Goal: Task Accomplishment & Management: Use online tool/utility

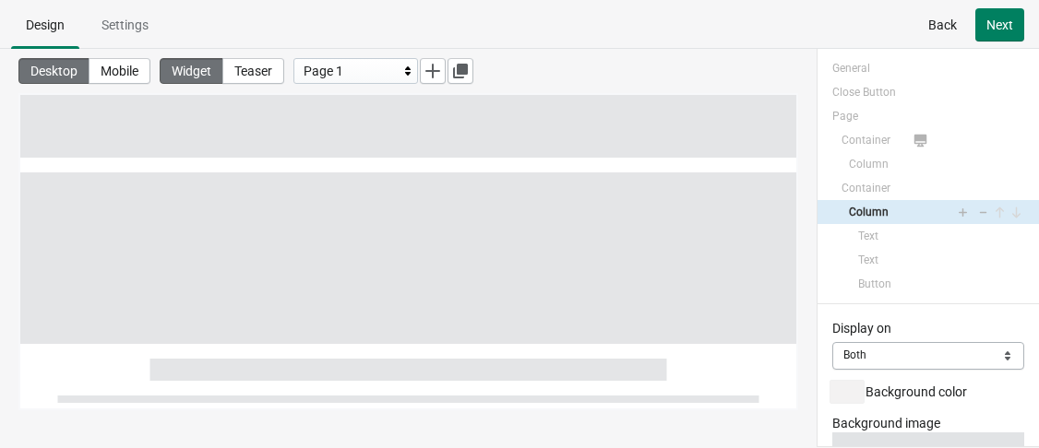
select select "both"
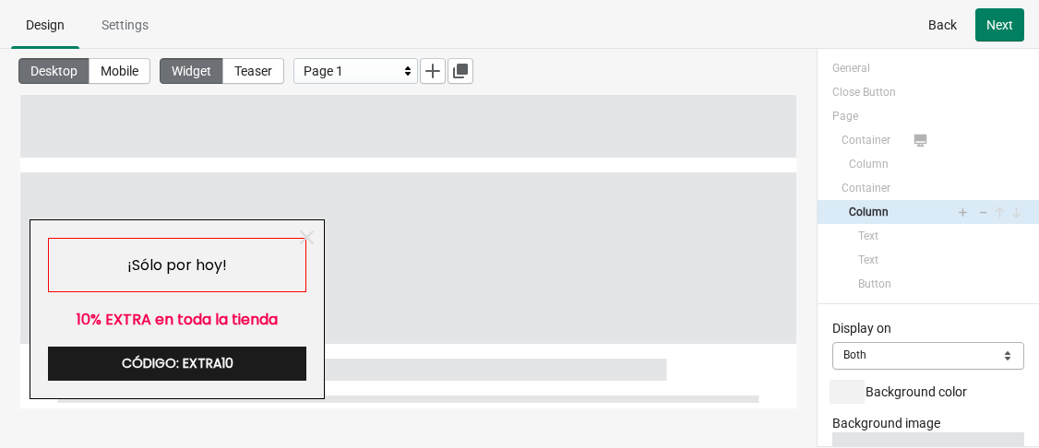
scroll to position [151, 0]
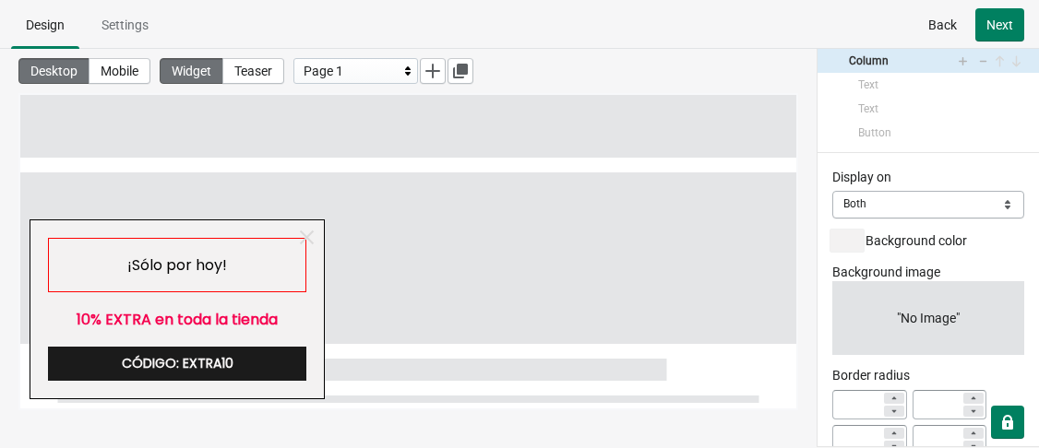
click at [252, 281] on div "¡Sólo por hoy!" at bounding box center [177, 265] width 258 height 54
select select "both"
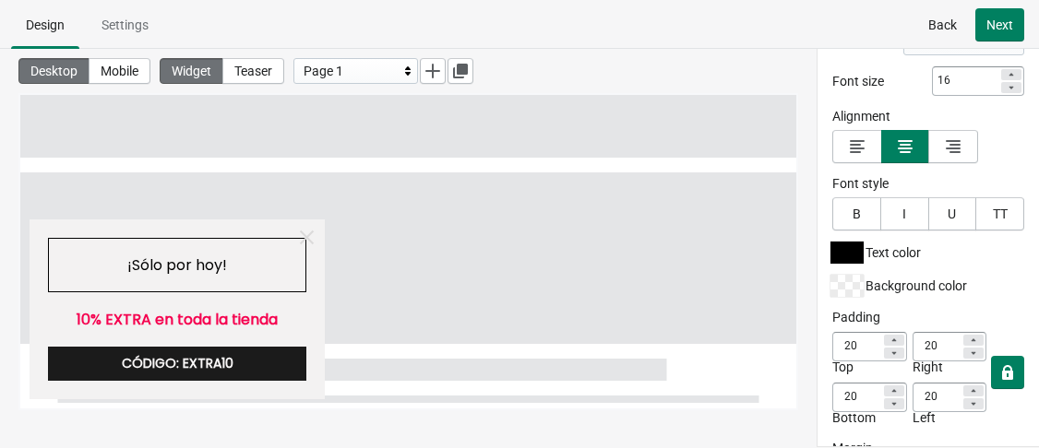
scroll to position [520, 0]
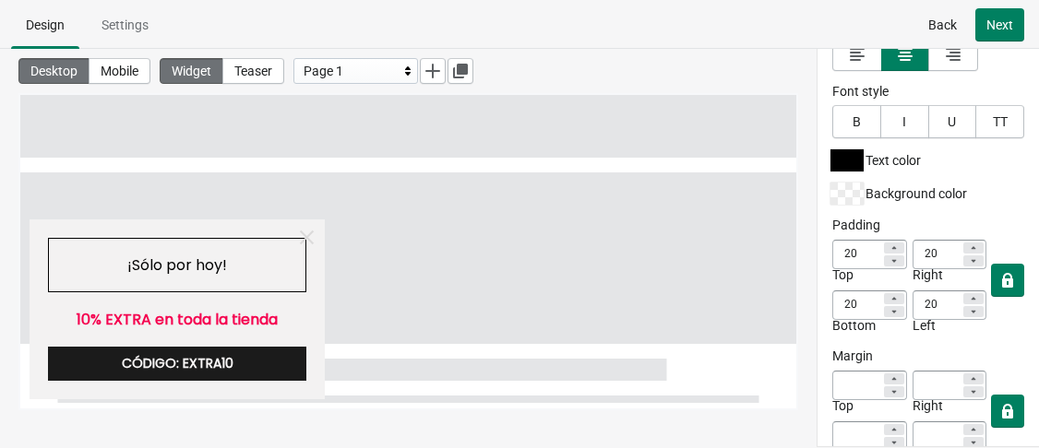
click at [892, 259] on div at bounding box center [894, 261] width 20 height 11
type input "19"
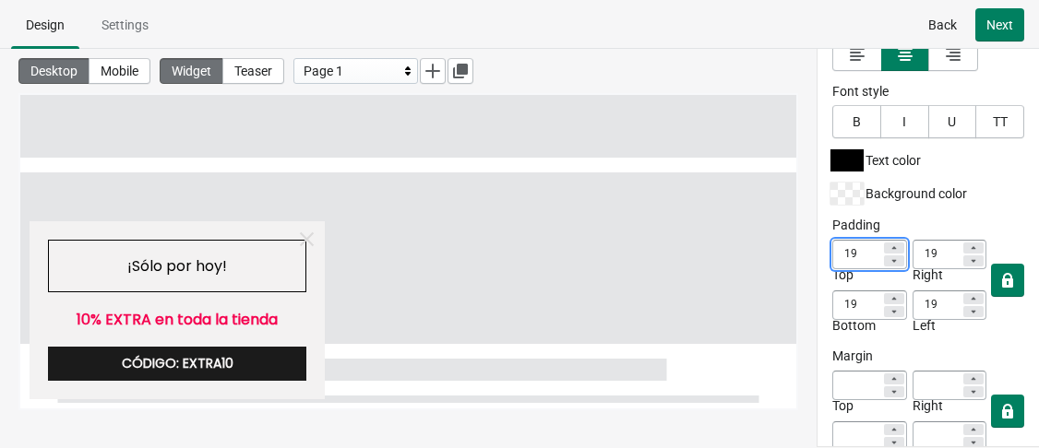
type input "18"
click at [892, 259] on div at bounding box center [894, 261] width 20 height 11
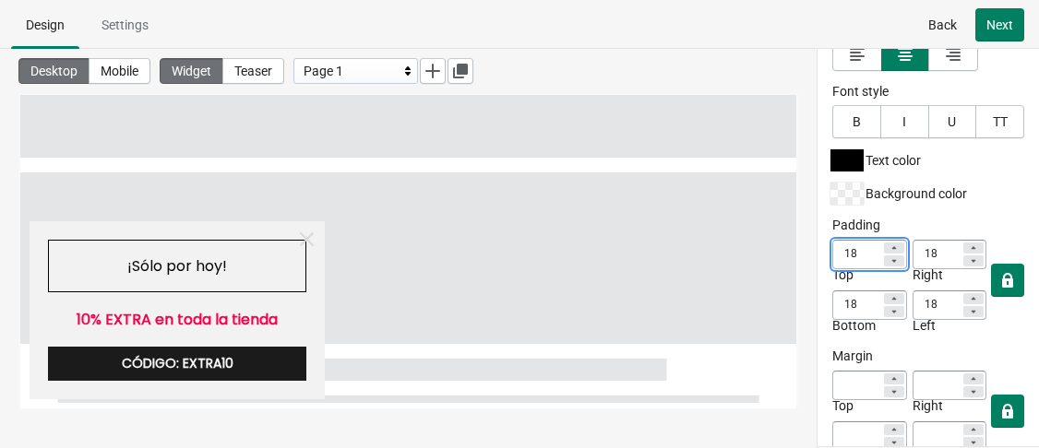
type input "17"
click at [892, 259] on div at bounding box center [894, 261] width 20 height 11
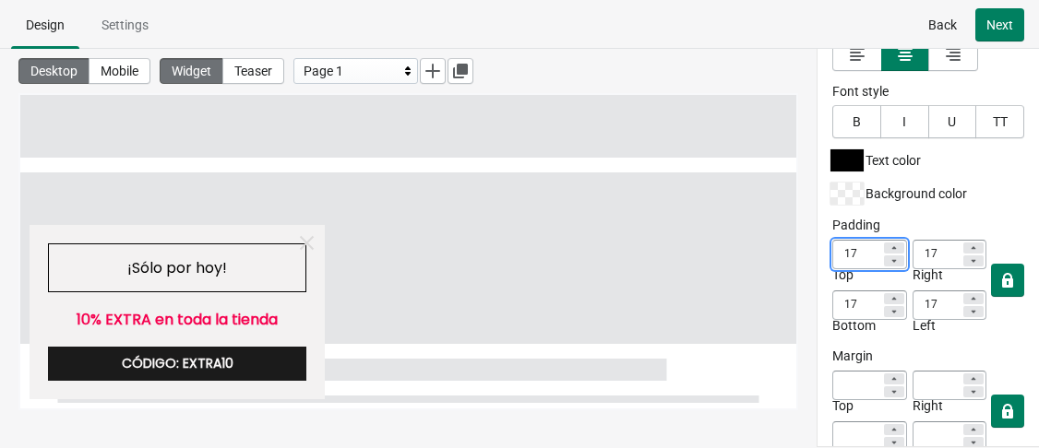
type input "16"
click at [892, 259] on div at bounding box center [894, 261] width 20 height 11
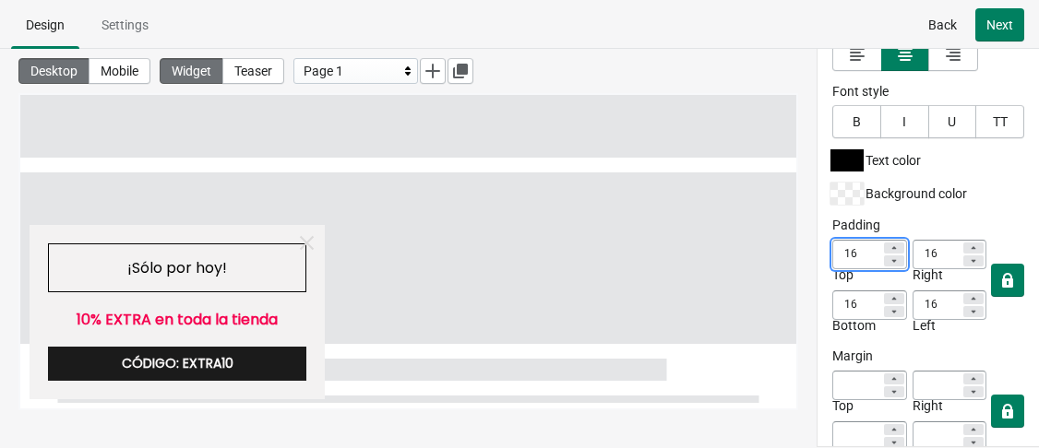
type input "15"
click at [892, 259] on div at bounding box center [894, 261] width 20 height 11
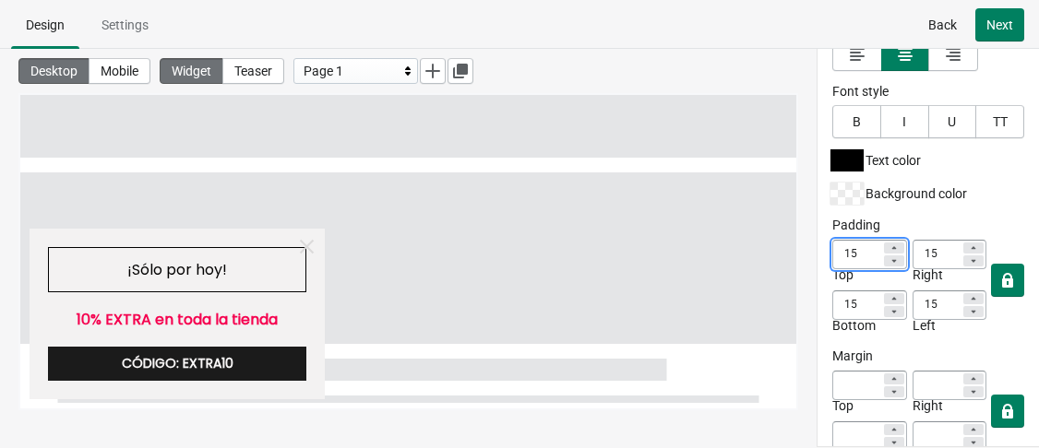
type input "14"
click at [892, 259] on div at bounding box center [894, 261] width 20 height 11
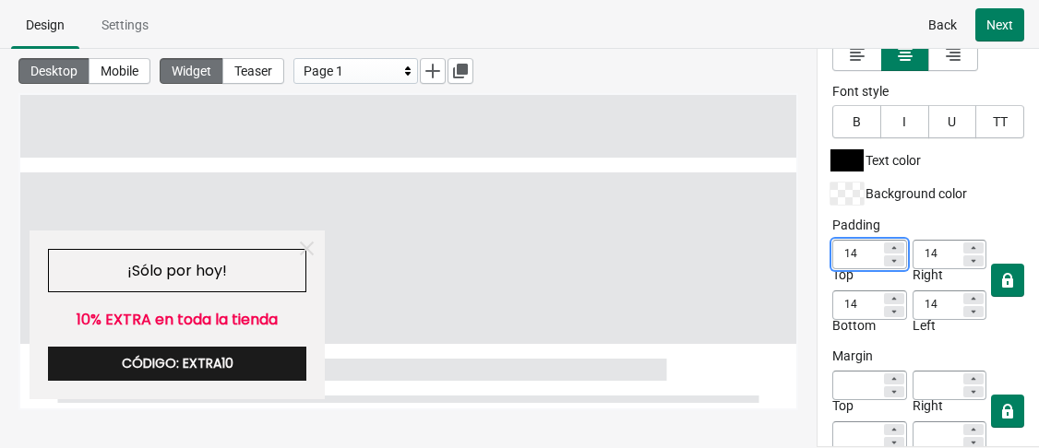
type input "13"
click at [892, 259] on div at bounding box center [894, 261] width 20 height 11
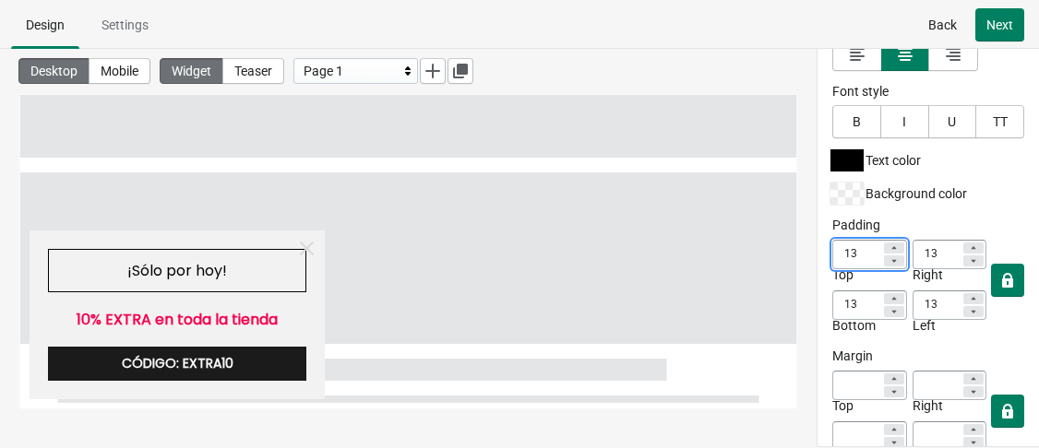
type input "12"
click at [892, 259] on div at bounding box center [894, 261] width 20 height 11
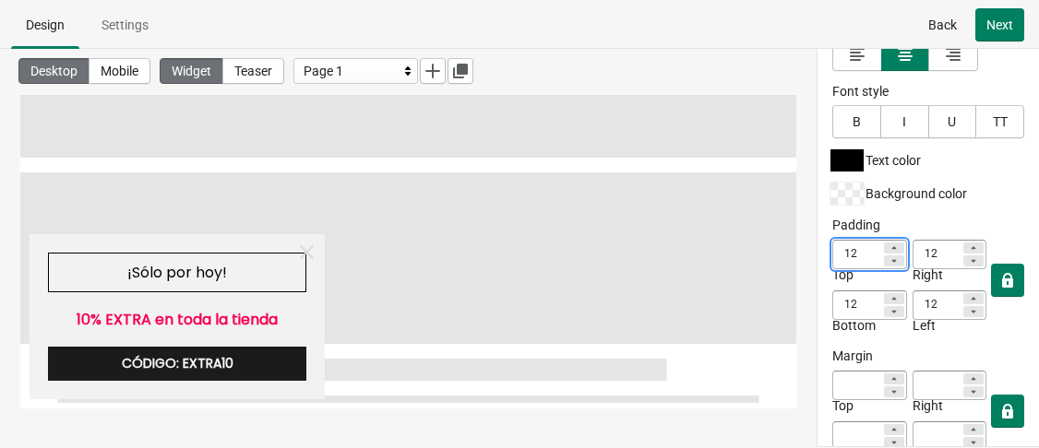
type input "11"
click at [892, 259] on div at bounding box center [894, 261] width 20 height 11
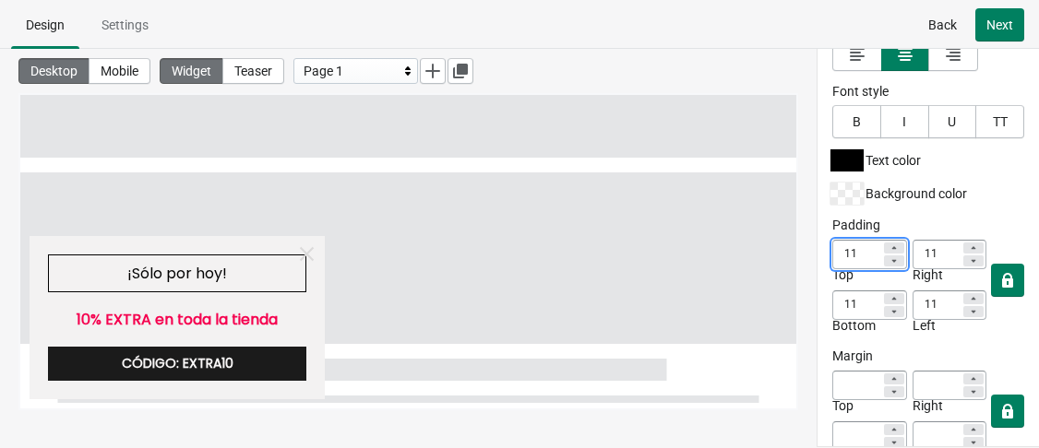
type input "10"
type input "9"
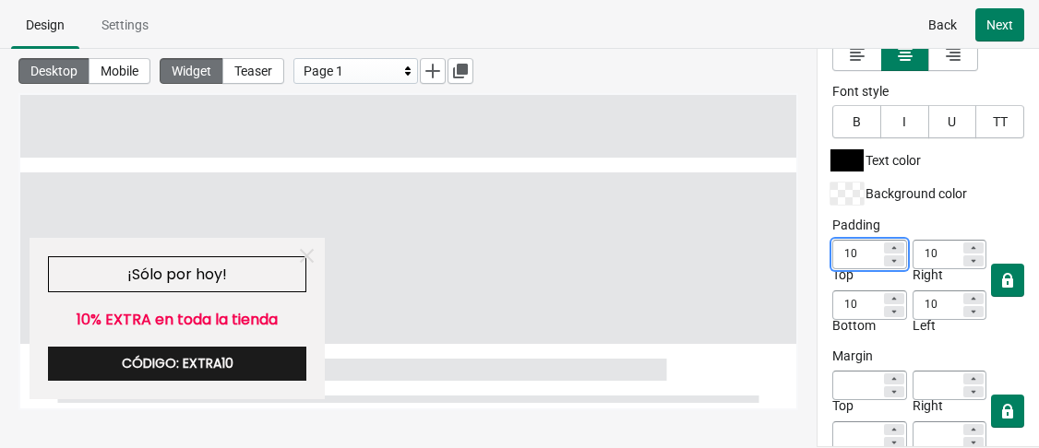
type input "9"
click at [892, 259] on div at bounding box center [894, 261] width 20 height 11
type input "8"
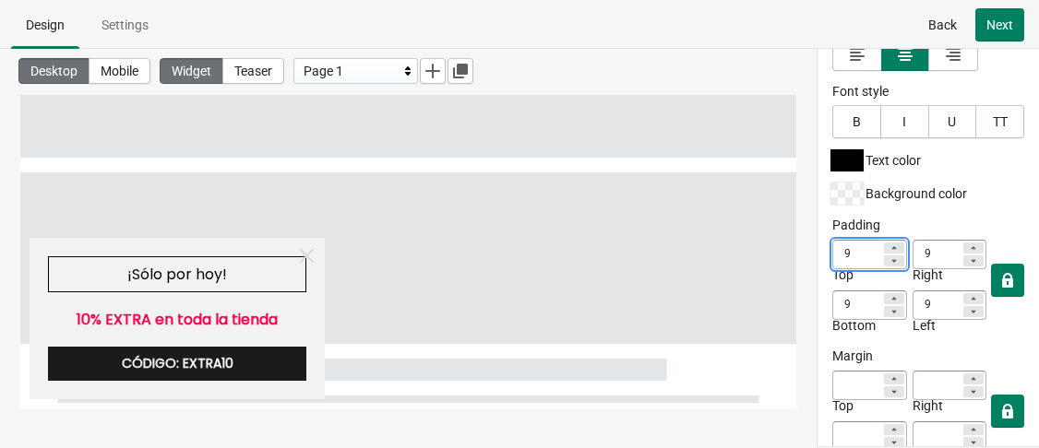
type input "8"
click at [892, 259] on div at bounding box center [894, 261] width 20 height 11
type input "7"
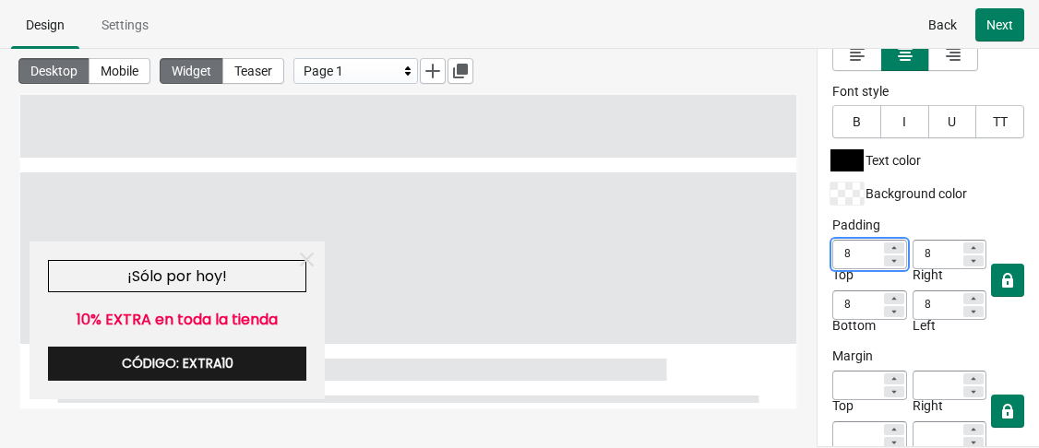
type input "7"
click at [968, 256] on icon at bounding box center [973, 261] width 11 height 11
type input "6"
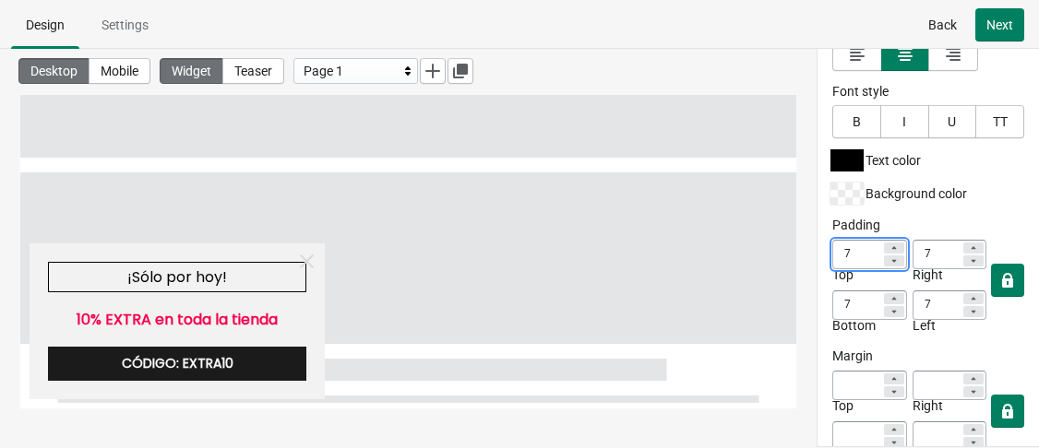
type input "6"
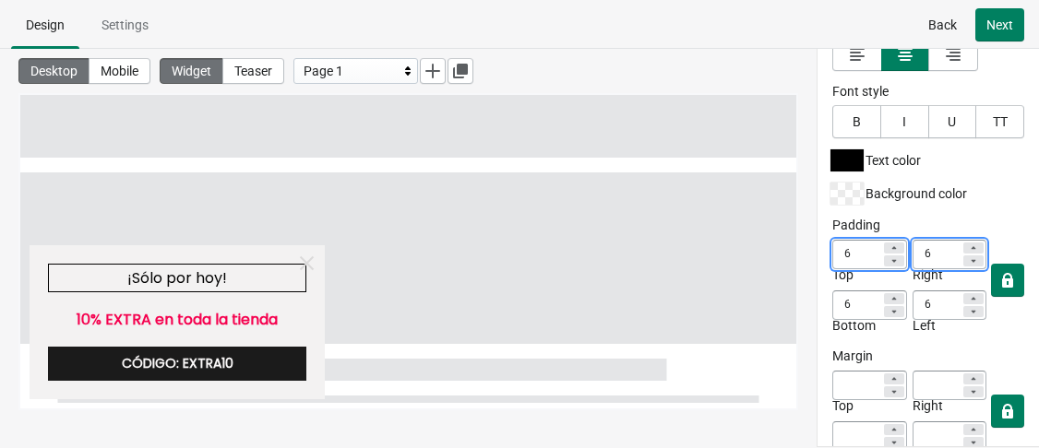
click at [968, 256] on icon at bounding box center [973, 261] width 11 height 11
type input "5"
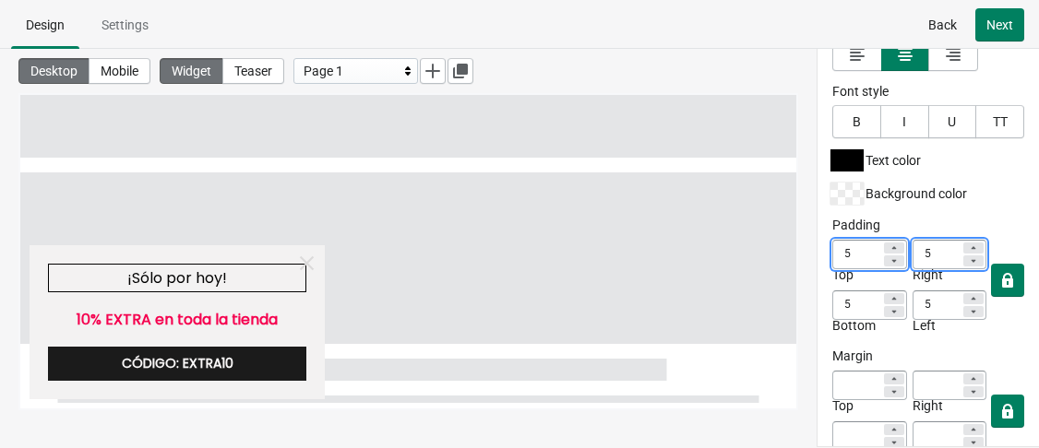
click at [968, 256] on icon at bounding box center [973, 261] width 11 height 11
type input "4"
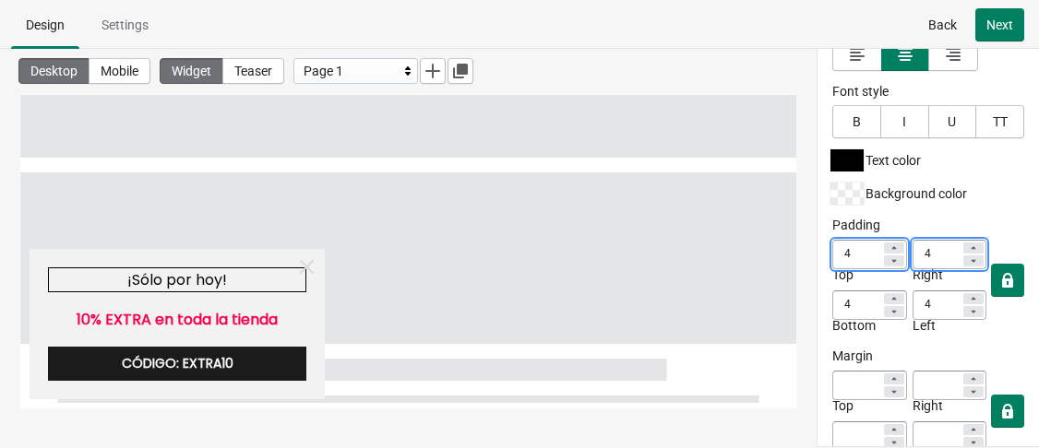
click at [888, 306] on icon at bounding box center [893, 311] width 11 height 11
type input "3"
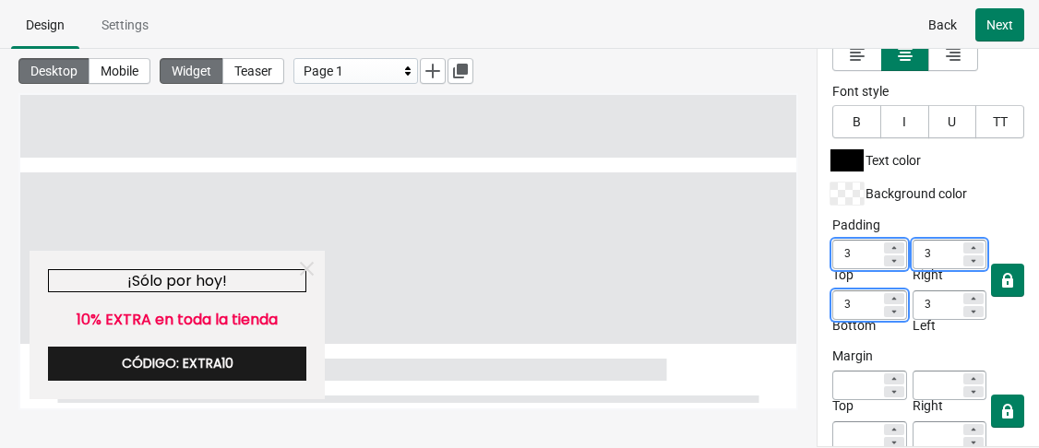
click at [888, 306] on icon at bounding box center [893, 311] width 11 height 11
type input "2"
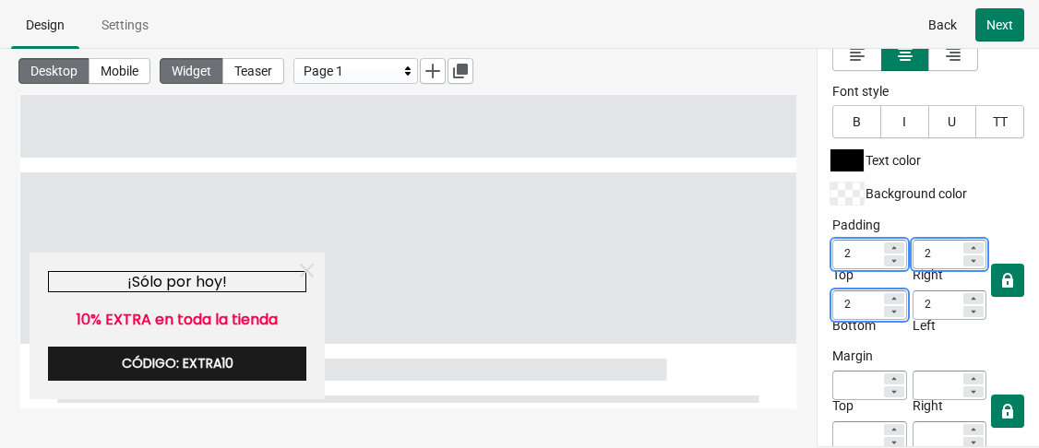
click at [888, 306] on icon at bounding box center [893, 311] width 11 height 11
type input "1"
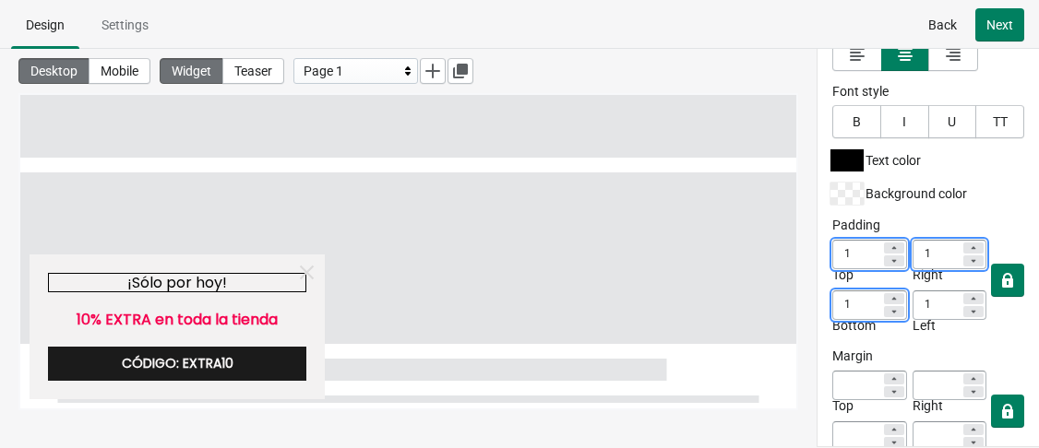
click at [968, 306] on icon at bounding box center [973, 311] width 11 height 11
type input "0"
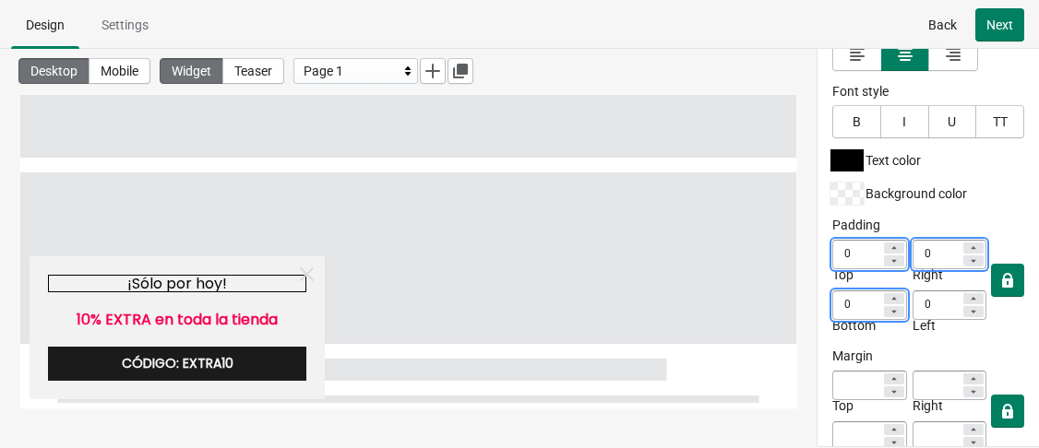
click at [968, 306] on icon at bounding box center [973, 311] width 11 height 11
click at [963, 295] on div at bounding box center [973, 298] width 20 height 11
type input "1"
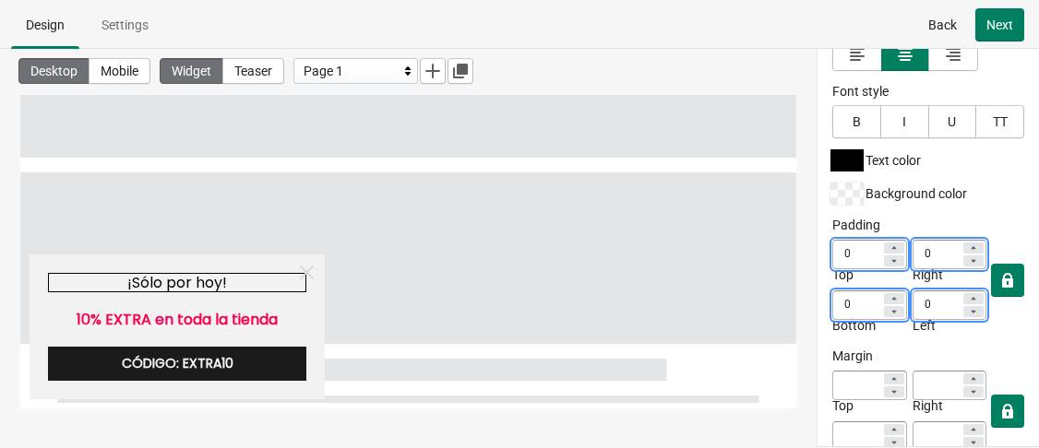
type input "1"
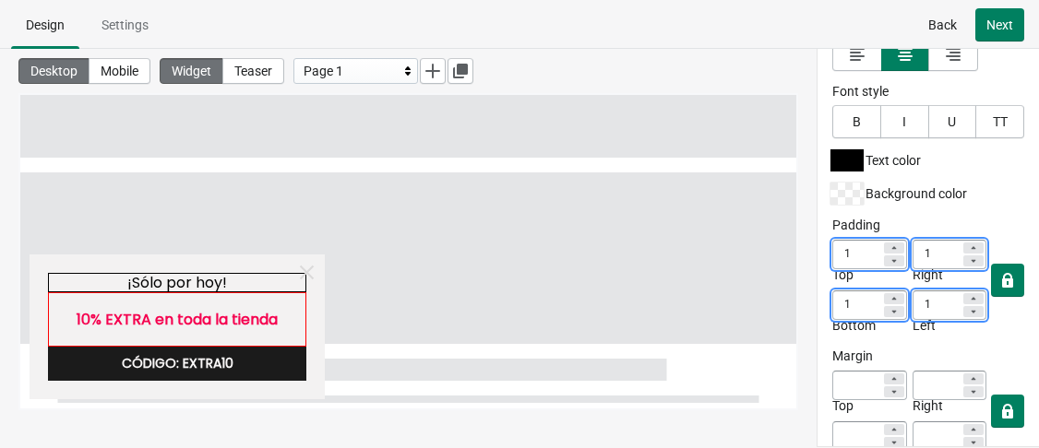
click at [296, 331] on div "10% EXTRA en toda la tienda" at bounding box center [177, 319] width 258 height 54
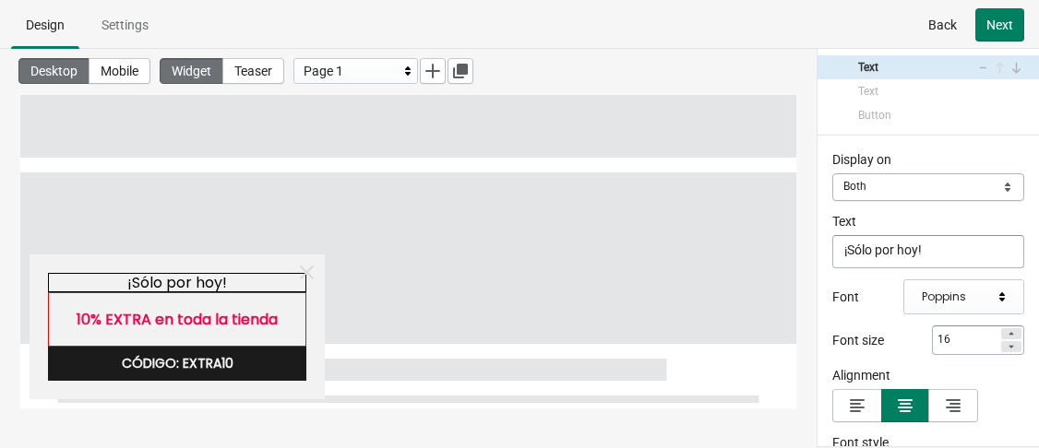
select select "both"
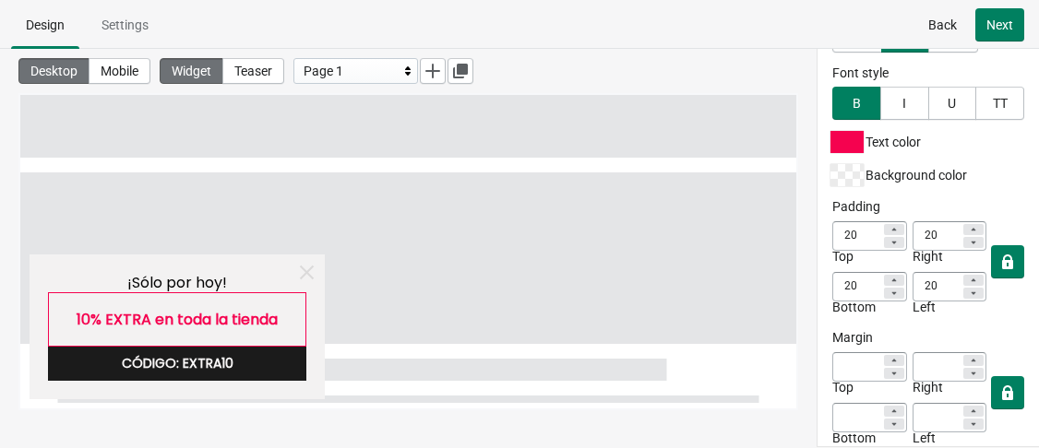
scroll to position [578, 0]
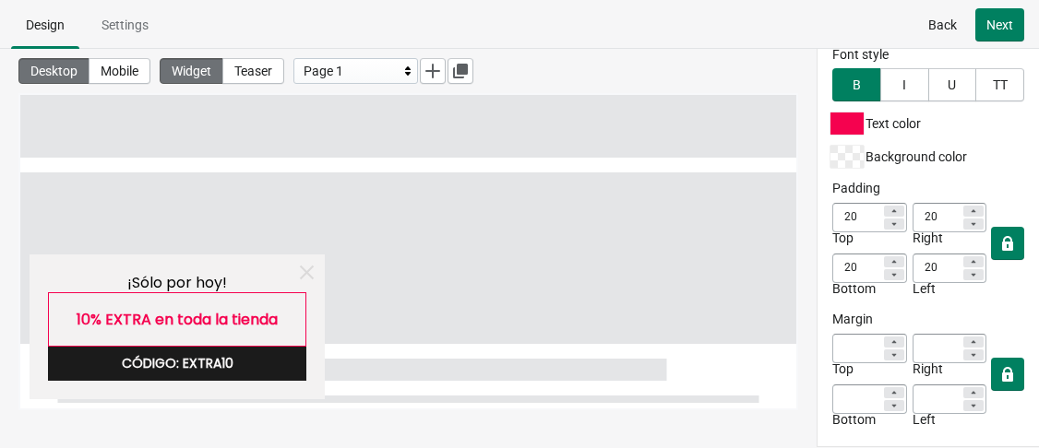
click at [888, 223] on icon at bounding box center [893, 224] width 11 height 11
type input "19"
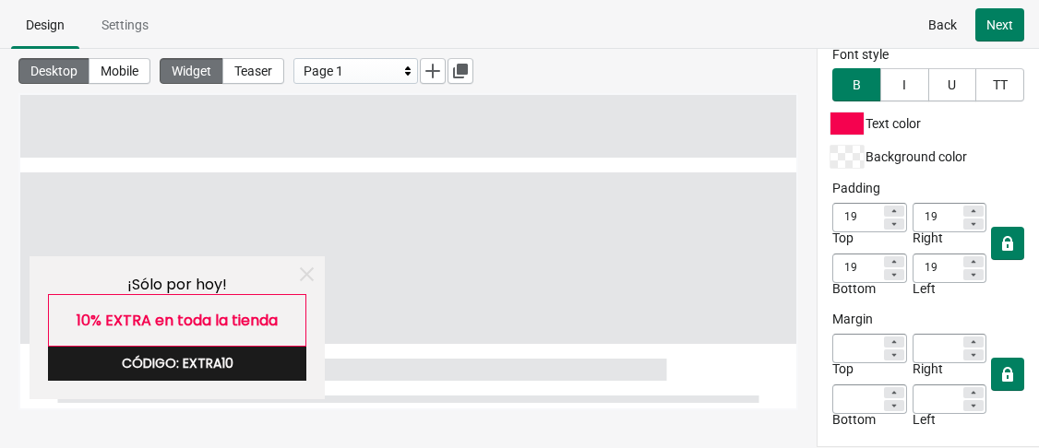
click at [888, 223] on icon at bounding box center [893, 224] width 11 height 11
type input "18"
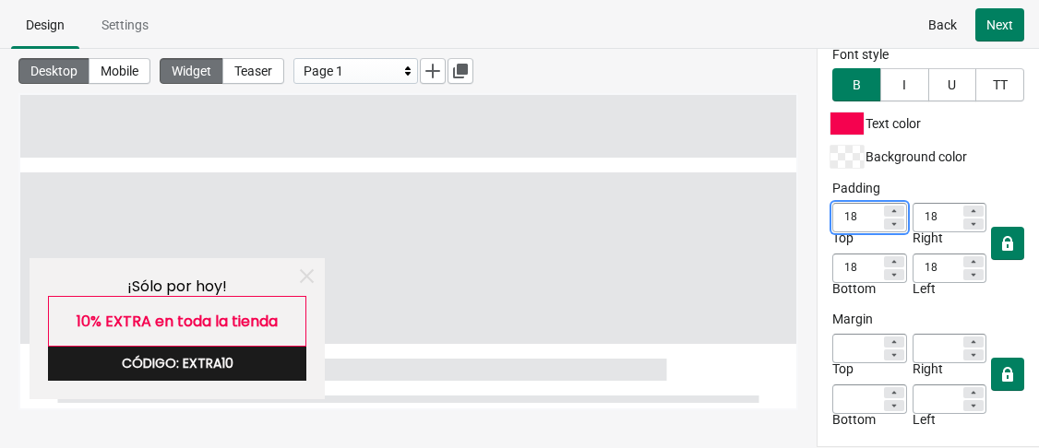
click at [888, 223] on icon at bounding box center [893, 224] width 11 height 11
type input "17"
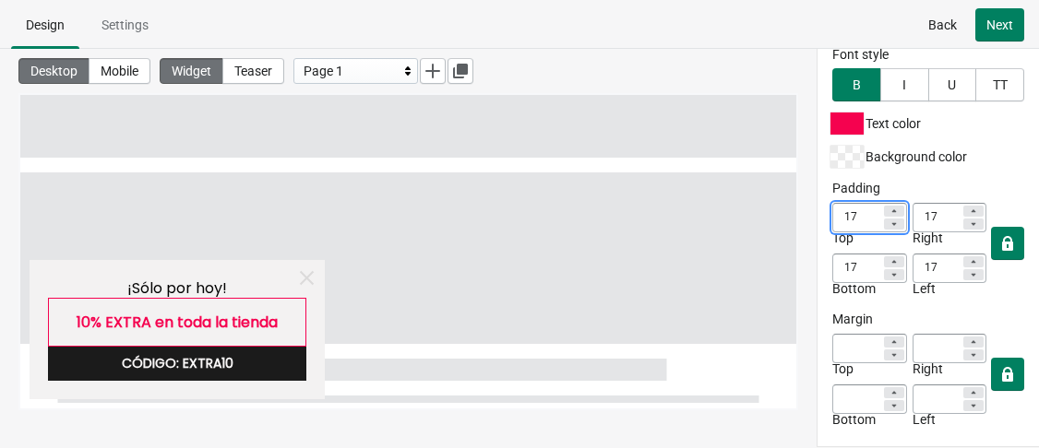
type input "16"
click at [888, 223] on icon at bounding box center [893, 224] width 11 height 11
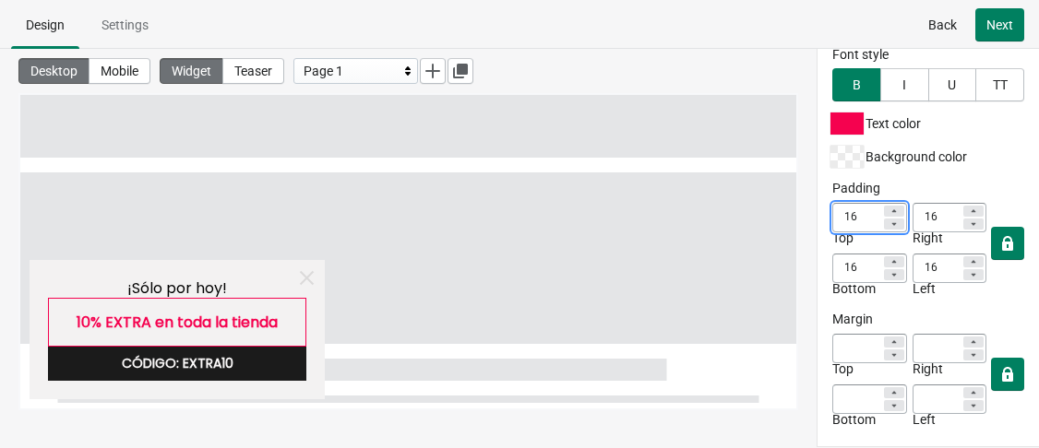
type input "15"
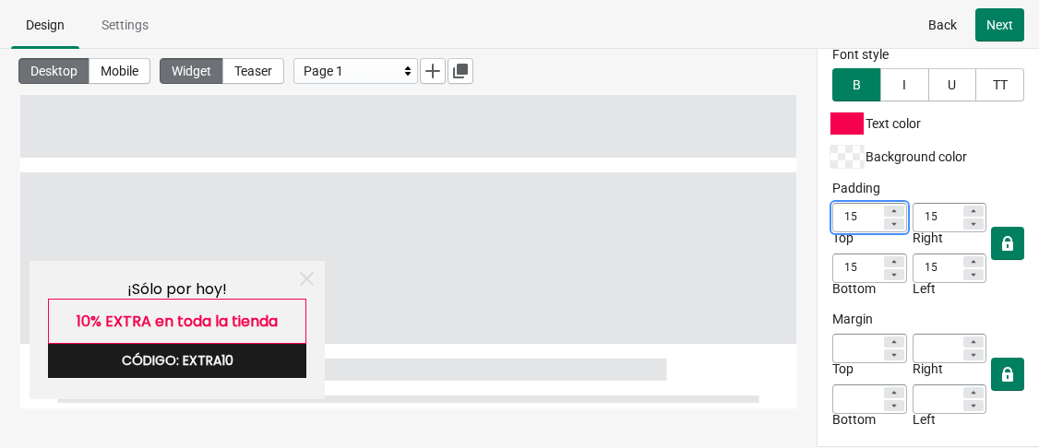
click at [888, 223] on icon at bounding box center [893, 224] width 11 height 11
type input "14"
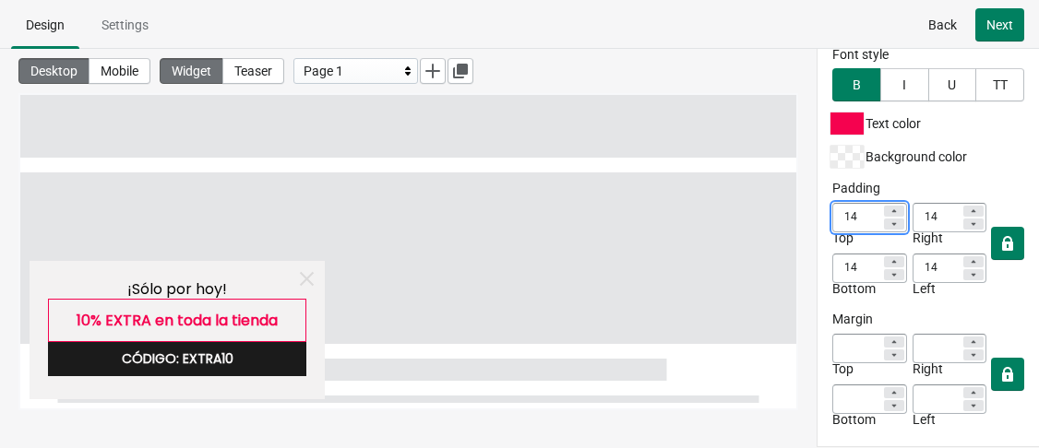
type input "13"
click at [888, 223] on icon at bounding box center [893, 224] width 11 height 11
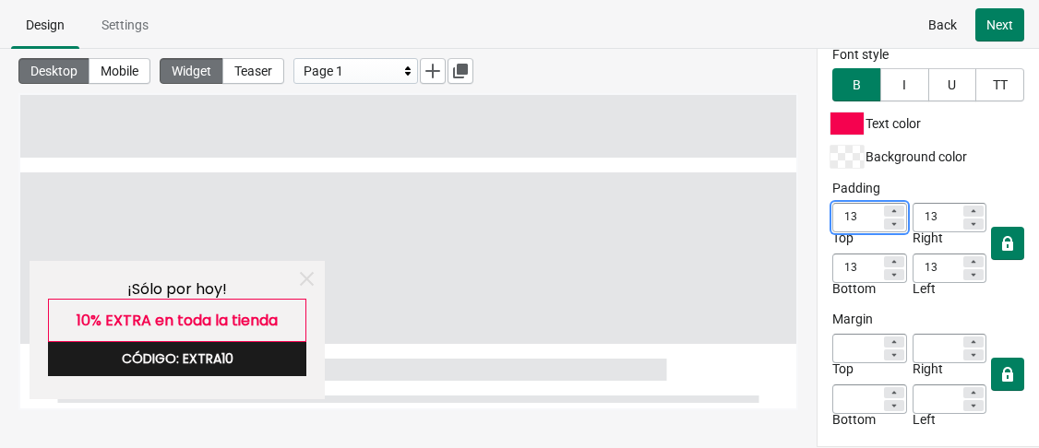
type input "12"
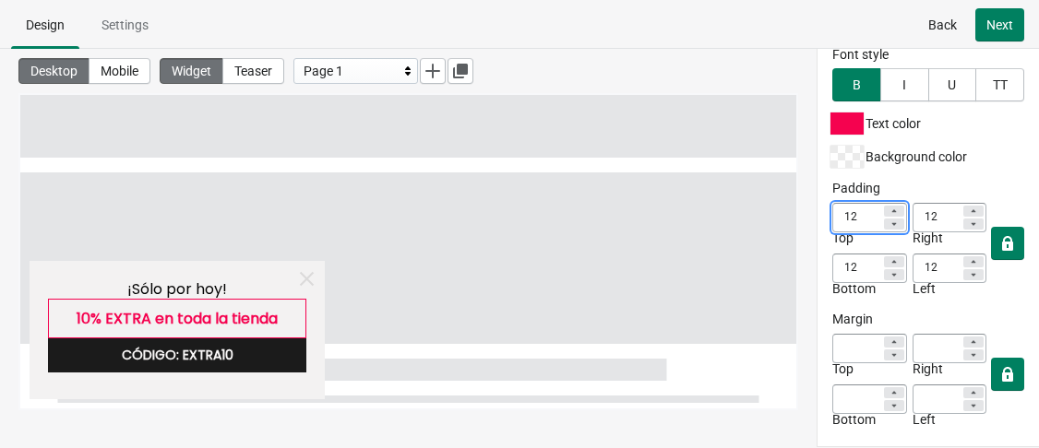
click at [888, 223] on icon at bounding box center [893, 224] width 11 height 11
type input "11"
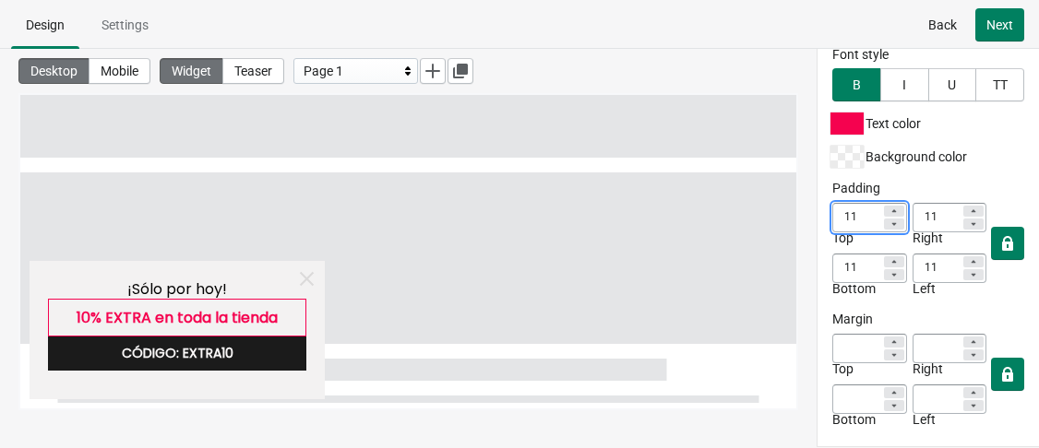
click at [888, 223] on icon at bounding box center [893, 224] width 11 height 11
type input "10"
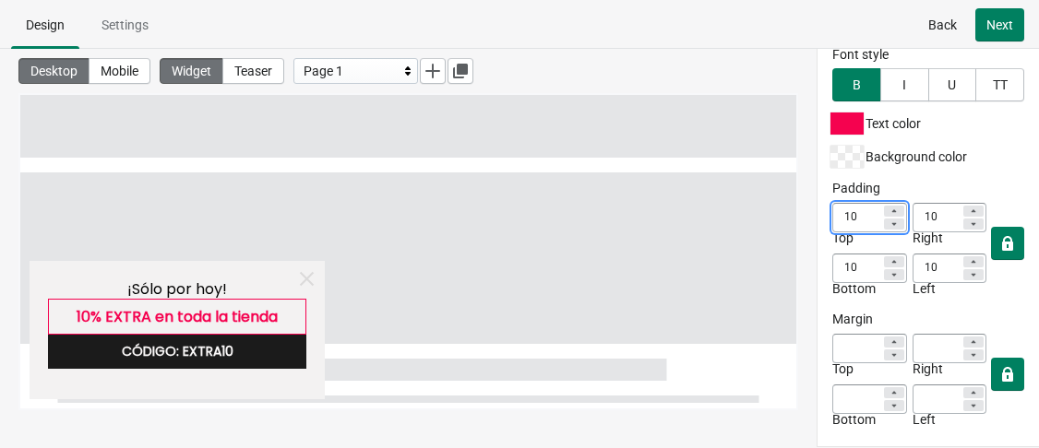
click at [888, 223] on icon at bounding box center [893, 224] width 11 height 11
type input "9"
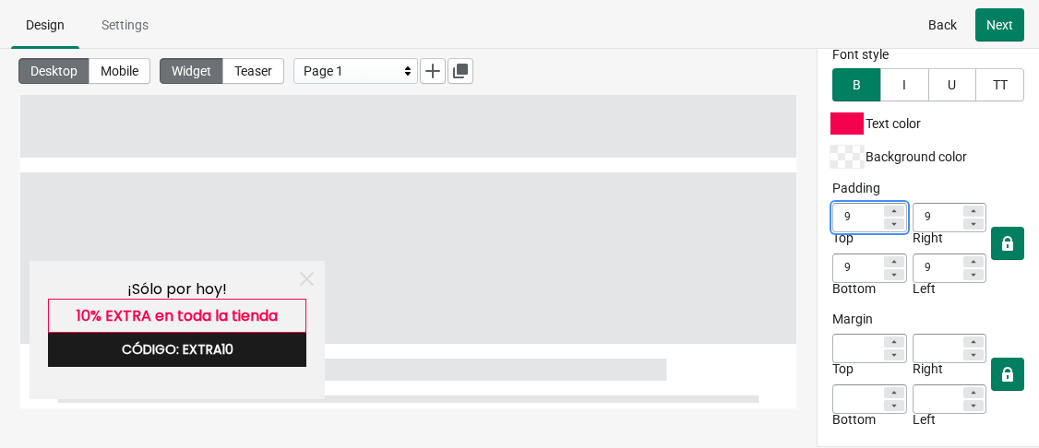
click at [968, 221] on icon at bounding box center [973, 224] width 11 height 11
type input "8"
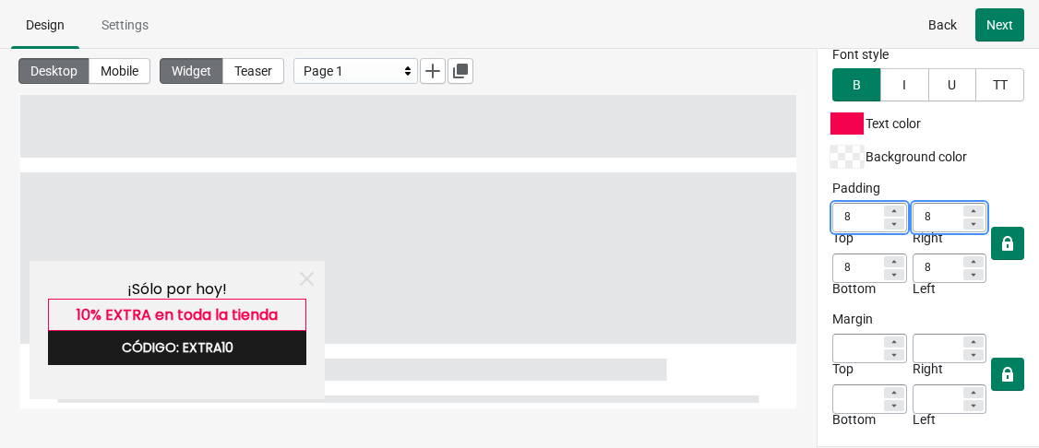
click at [968, 221] on icon at bounding box center [973, 224] width 11 height 11
type input "7"
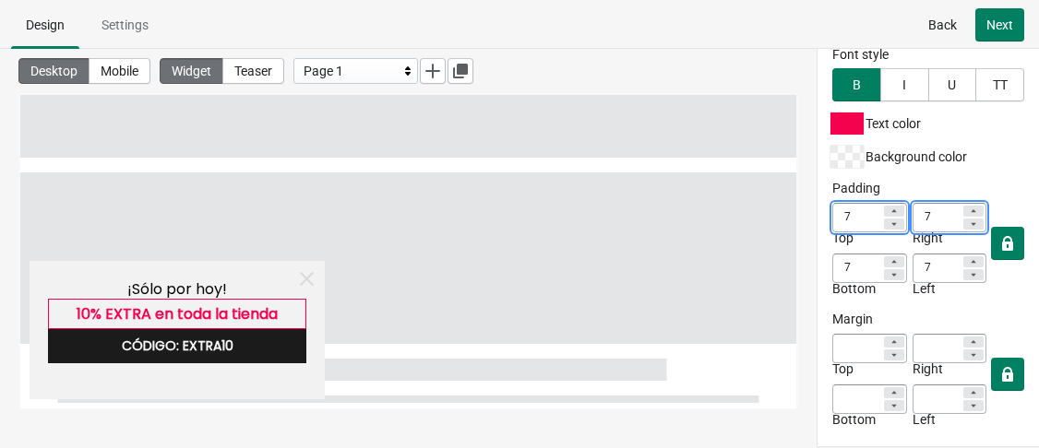
click at [562, 11] on ul "Design Settings" at bounding box center [519, 24] width 1024 height 48
click at [583, 26] on ul "Design Settings" at bounding box center [519, 24] width 1024 height 48
click at [121, 69] on span "Mobile" at bounding box center [120, 71] width 38 height 15
type input "14"
type input "20"
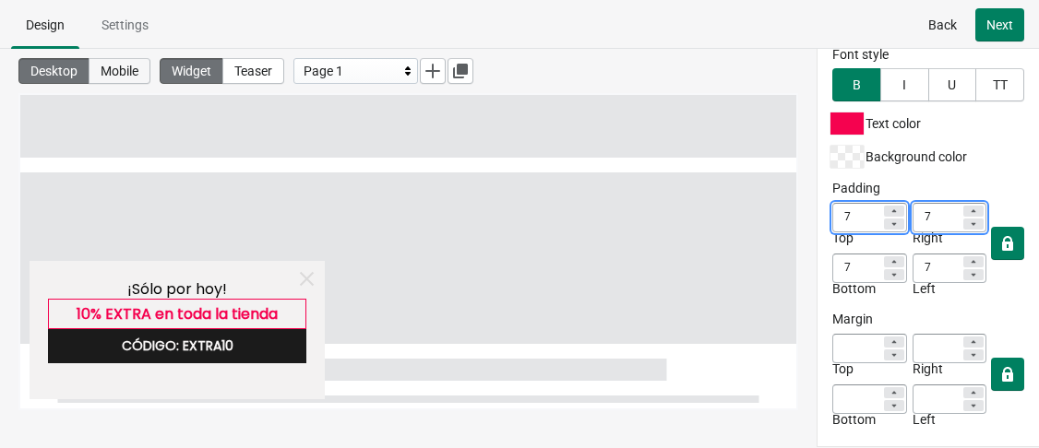
type input "20"
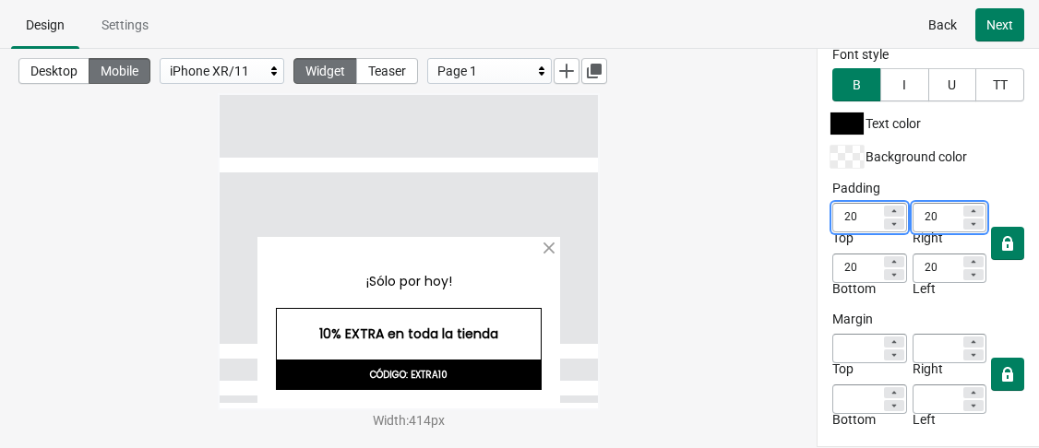
click at [473, 339] on div "10% EXTRA en toda la tienda" at bounding box center [408, 334] width 266 height 53
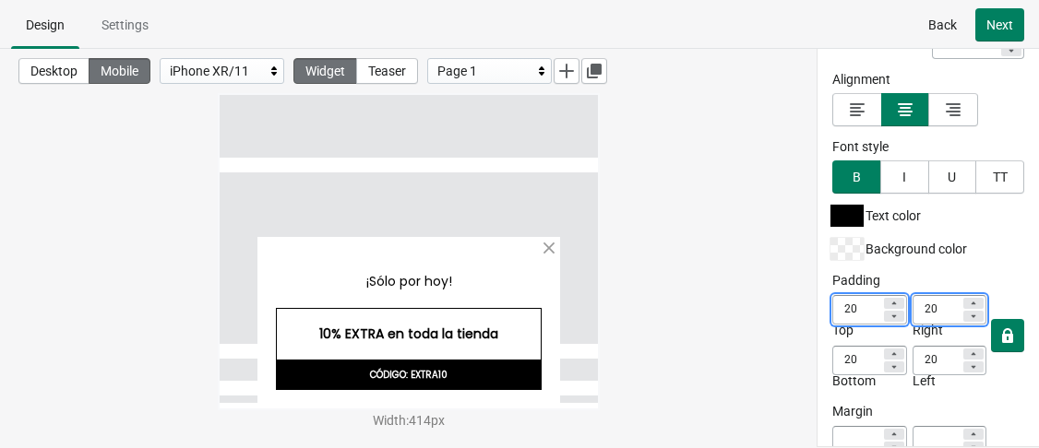
click at [841, 212] on div at bounding box center [846, 216] width 33 height 22
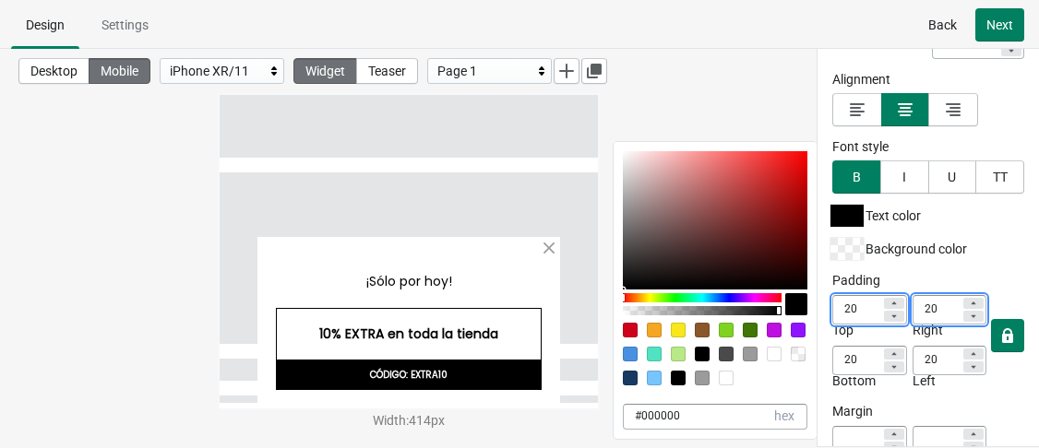
click at [773, 298] on div at bounding box center [702, 297] width 159 height 9
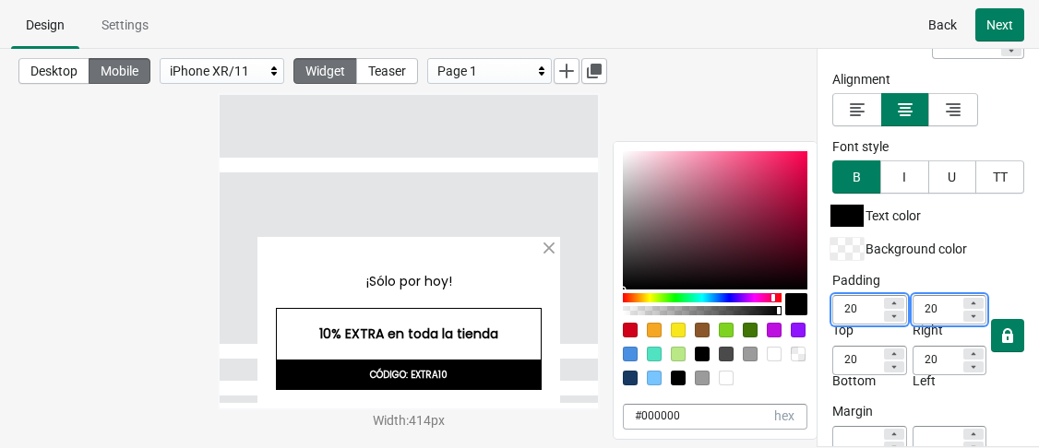
click at [789, 175] on div at bounding box center [715, 220] width 185 height 138
type input "D31551"
type input "211"
type input "21"
type input "81"
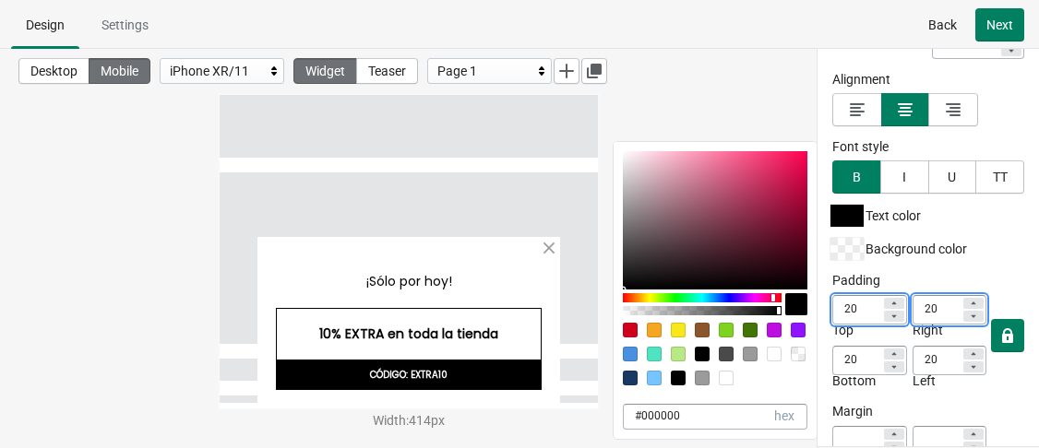
type input "#d31551"
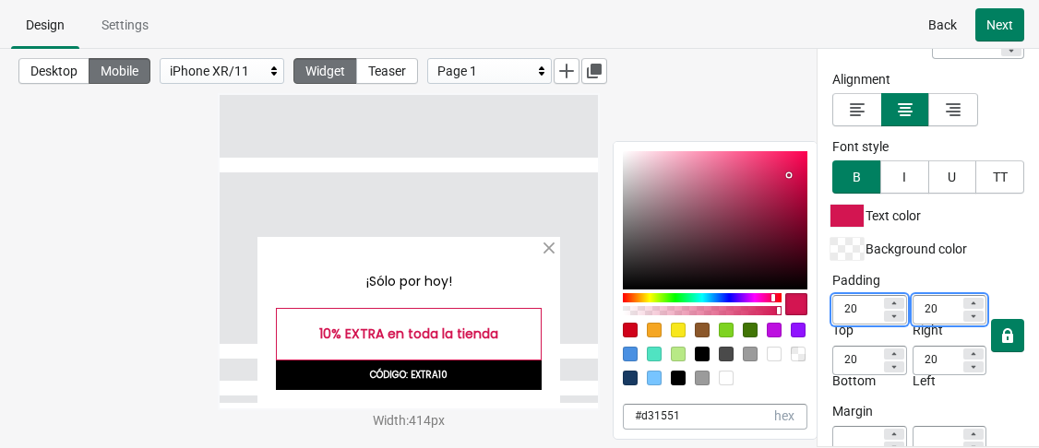
type input "FF0151"
type input "255"
type input "1"
type input "#ff0151"
drag, startPoint x: 802, startPoint y: 173, endPoint x: 806, endPoint y: 147, distance: 27.2
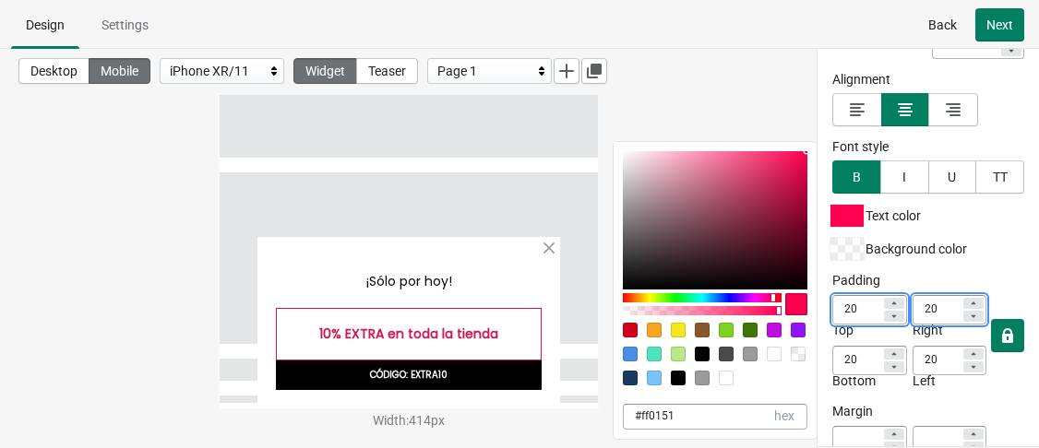
click at [806, 147] on div "FF0151 hex 255 r 1 g 81 b 100 a" at bounding box center [715, 232] width 203 height 181
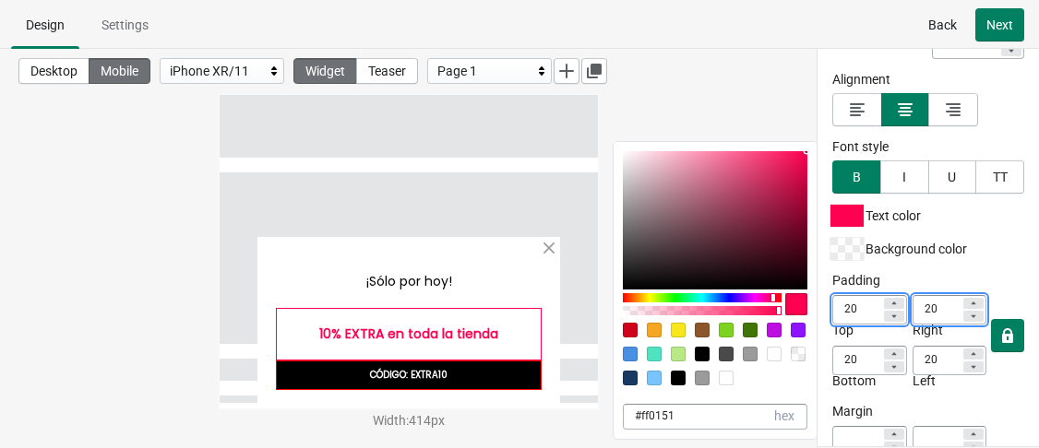
click at [416, 378] on div "CÓDIGO: EXTRA10" at bounding box center [408, 376] width 266 height 30
select select "both"
select select "open"
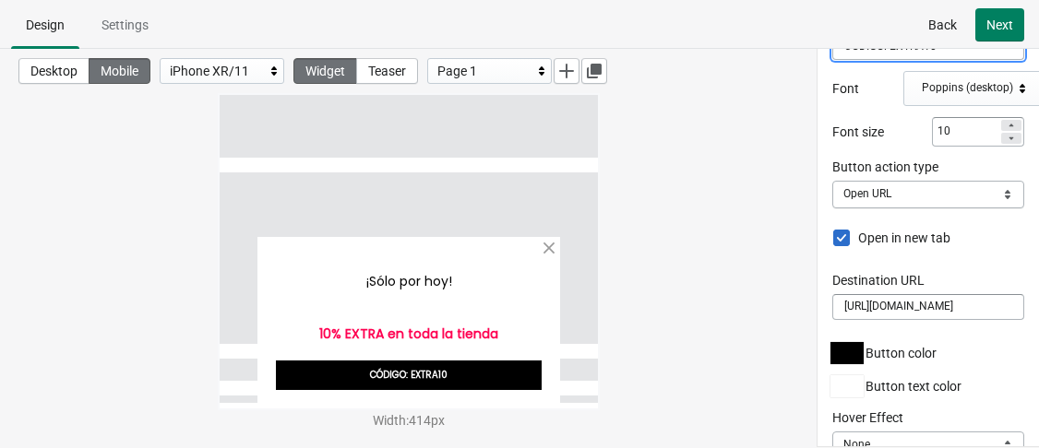
scroll to position [338, 0]
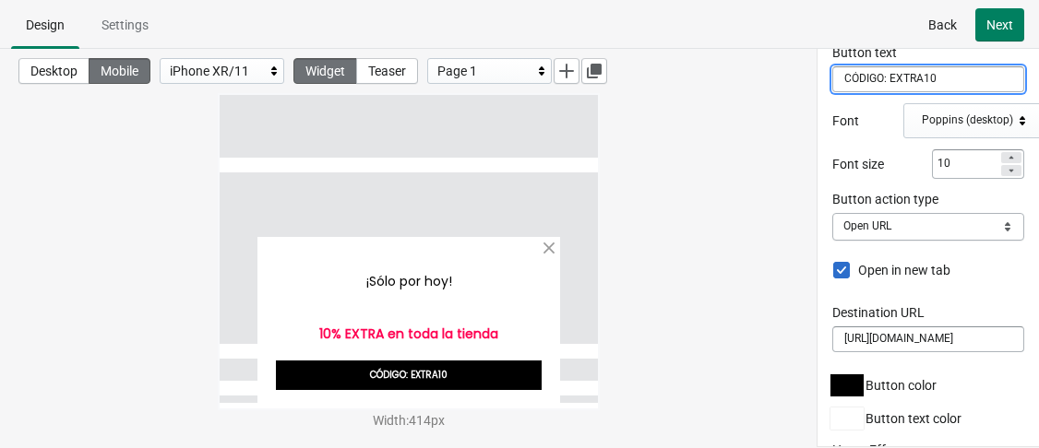
click at [1006, 154] on icon at bounding box center [1011, 157] width 11 height 11
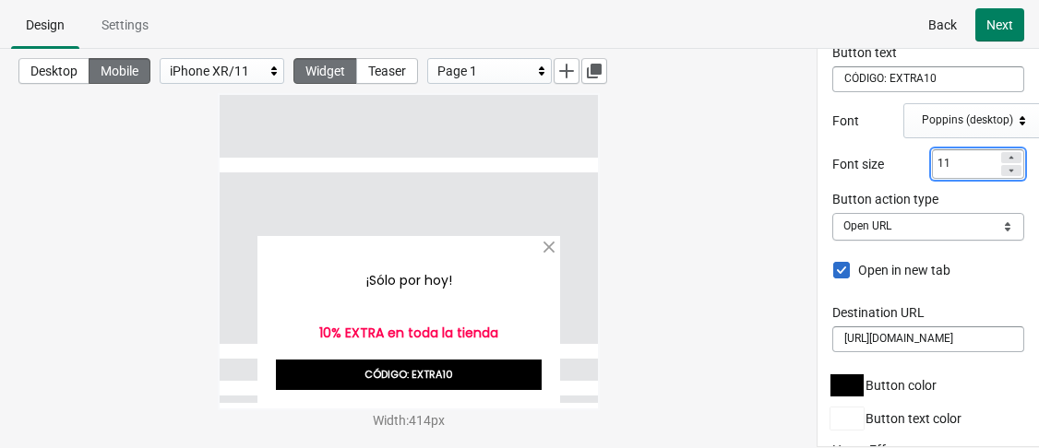
click at [1006, 154] on icon at bounding box center [1011, 157] width 11 height 11
type input "13"
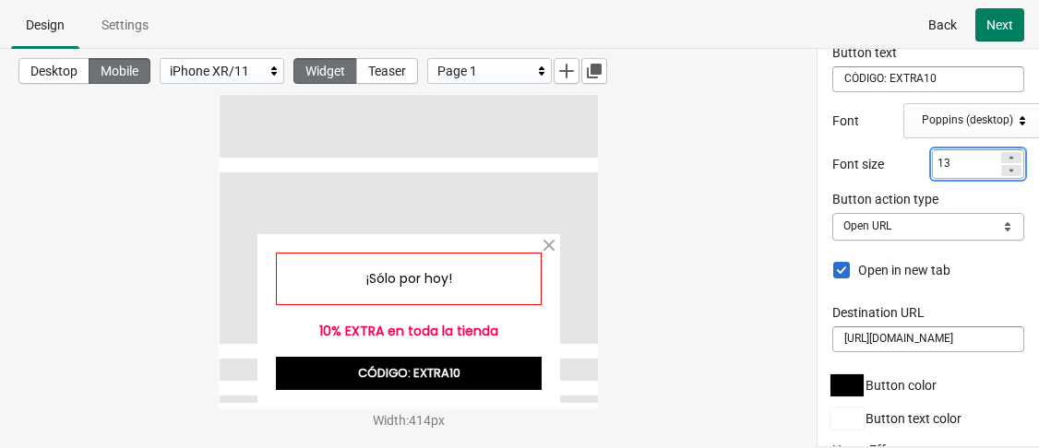
click at [474, 278] on div "¡Sólo por hoy!" at bounding box center [408, 279] width 266 height 53
select select "both"
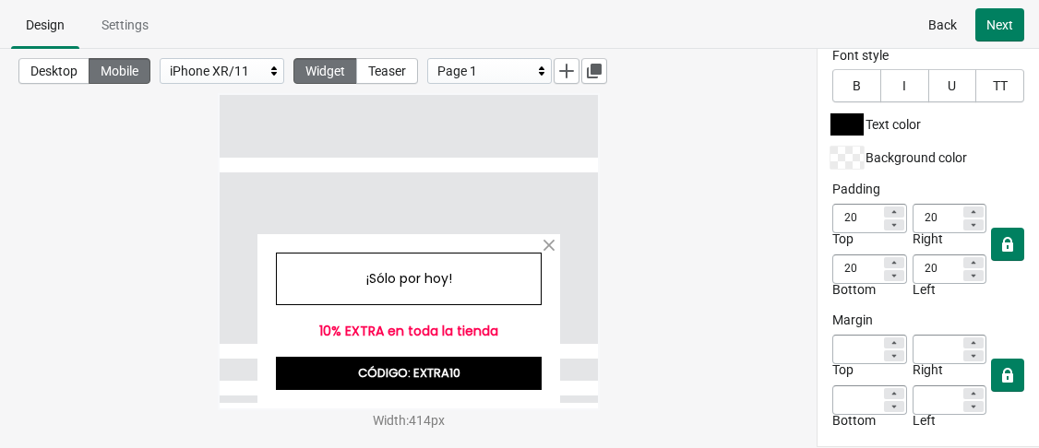
scroll to position [557, 0]
click at [892, 224] on div at bounding box center [894, 224] width 20 height 11
type input "19"
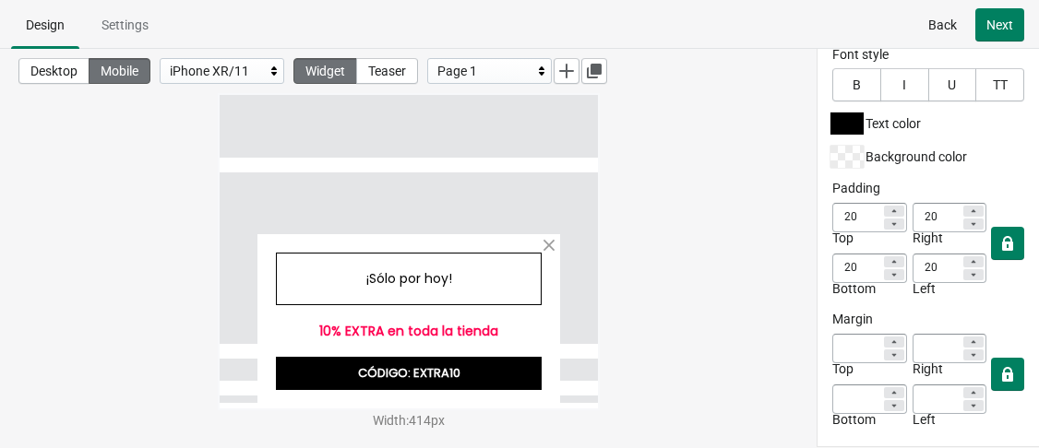
type input "19"
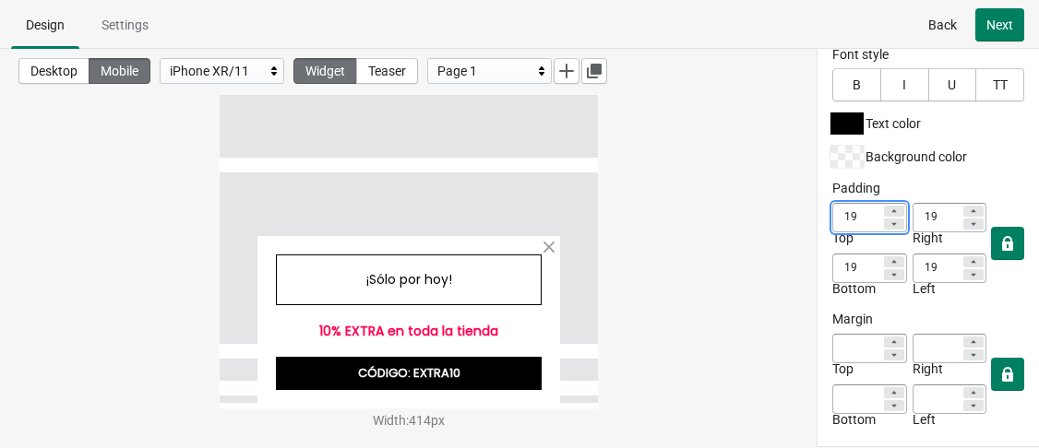
click at [892, 224] on div at bounding box center [894, 224] width 20 height 11
type input "18"
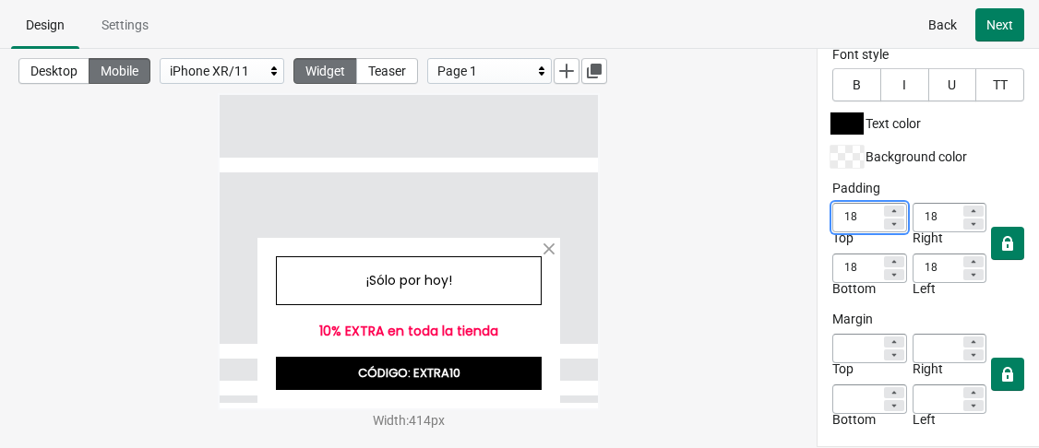
click at [892, 224] on div at bounding box center [894, 224] width 20 height 11
type input "17"
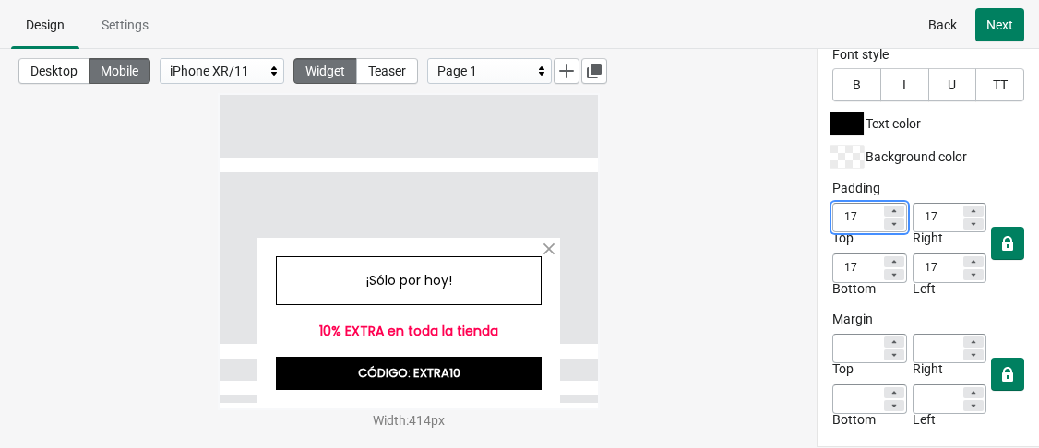
click at [892, 224] on div at bounding box center [894, 224] width 20 height 11
type input "16"
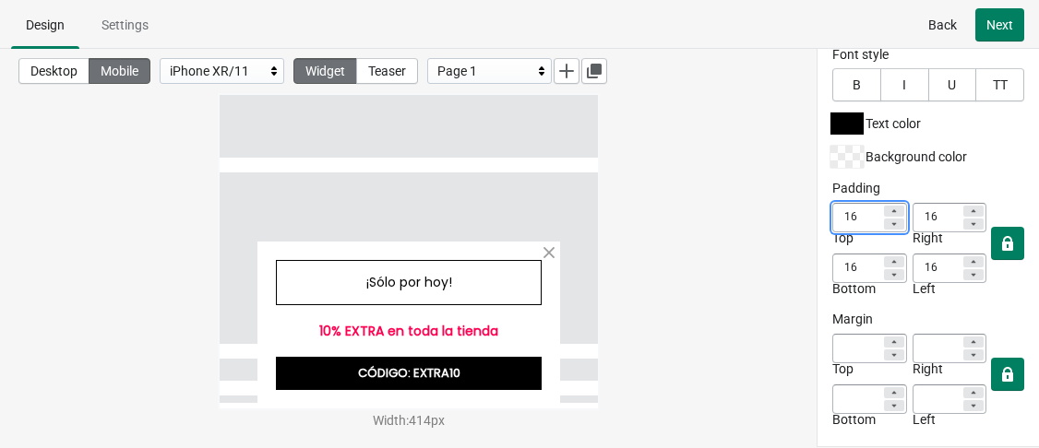
click at [892, 224] on div at bounding box center [894, 224] width 20 height 11
type input "15"
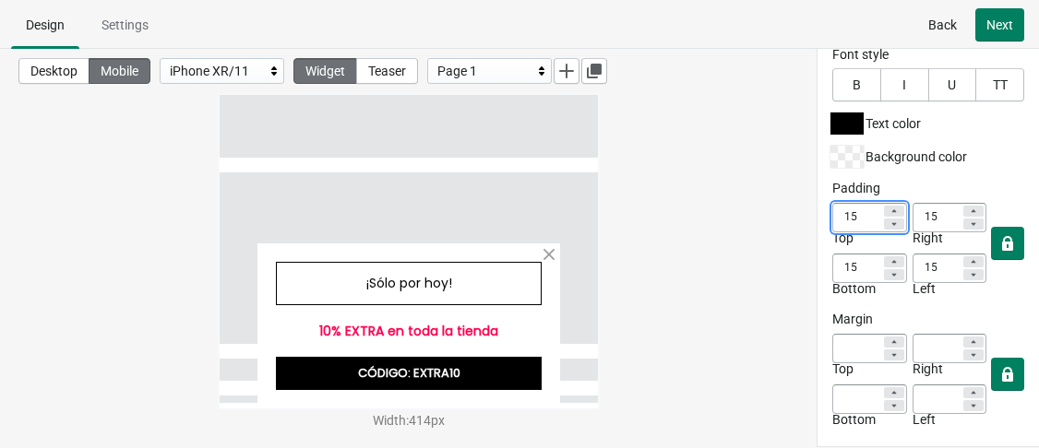
click at [892, 224] on div at bounding box center [894, 224] width 20 height 11
type input "14"
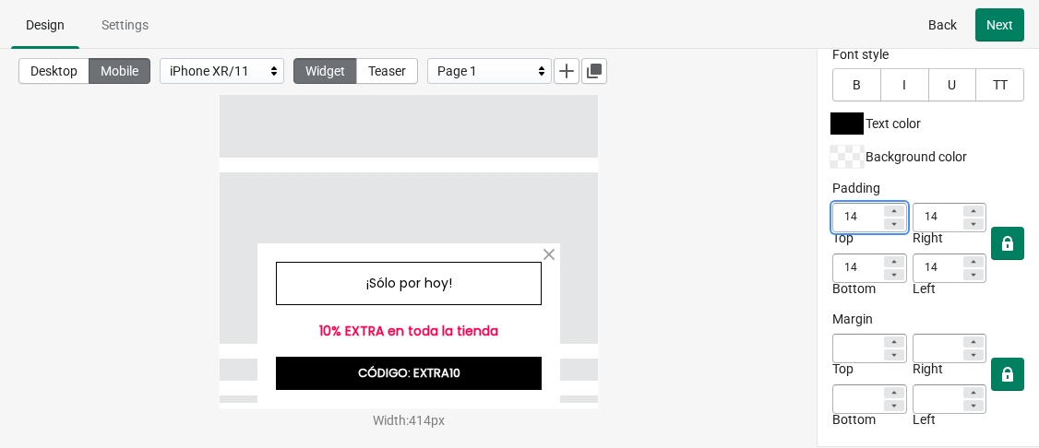
click at [892, 224] on div at bounding box center [894, 224] width 20 height 11
type input "13"
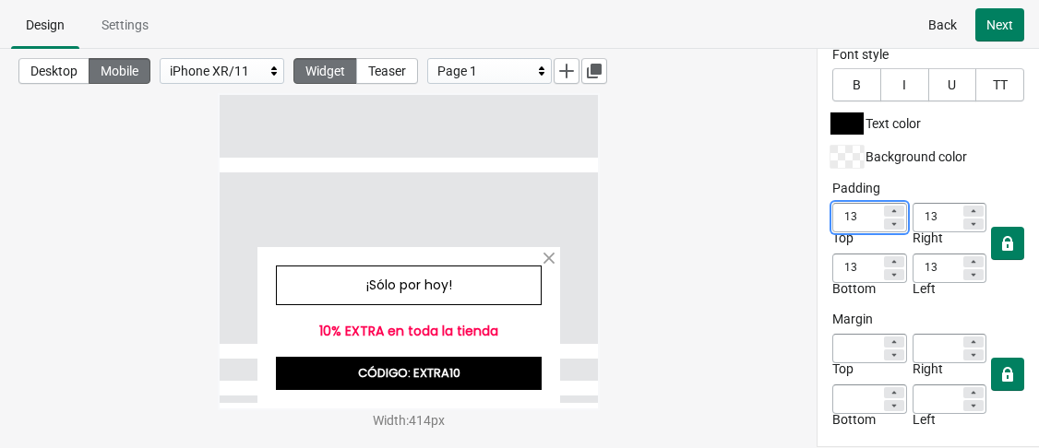
click at [892, 224] on div at bounding box center [894, 224] width 20 height 11
type input "12"
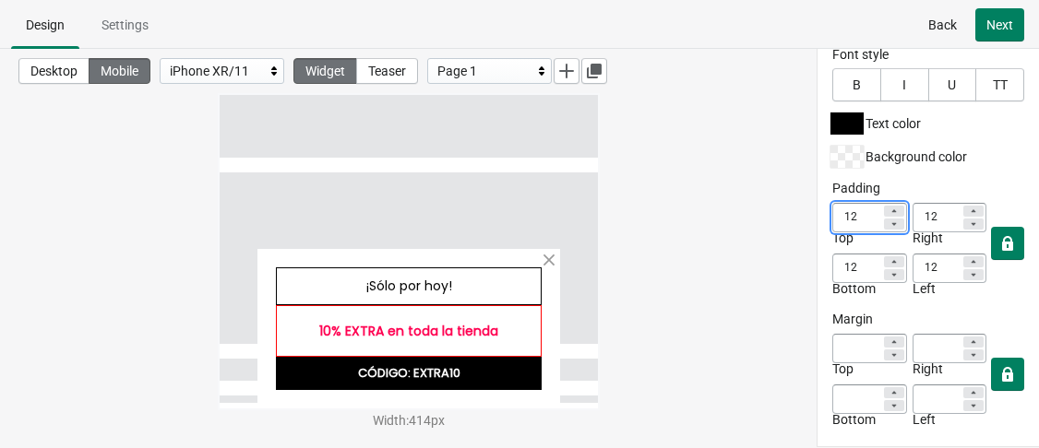
click at [536, 330] on div "10% EXTRA en toda la tienda" at bounding box center [408, 331] width 266 height 53
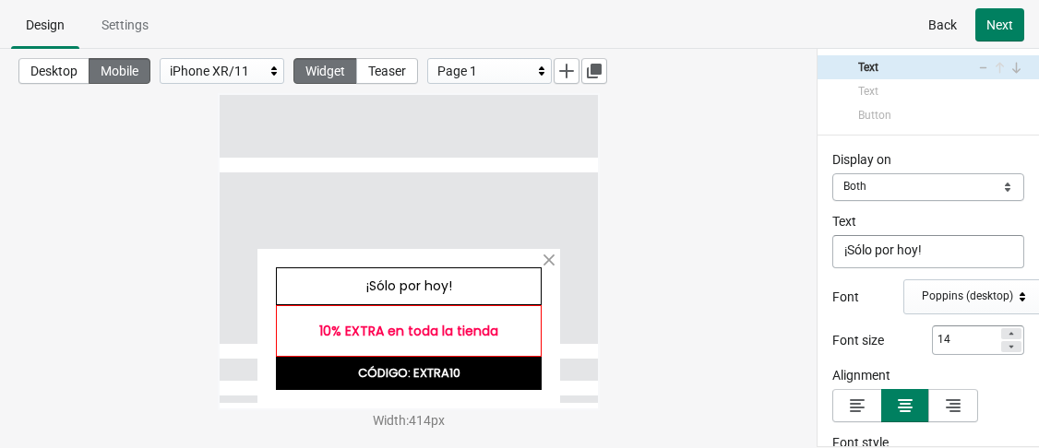
select select "both"
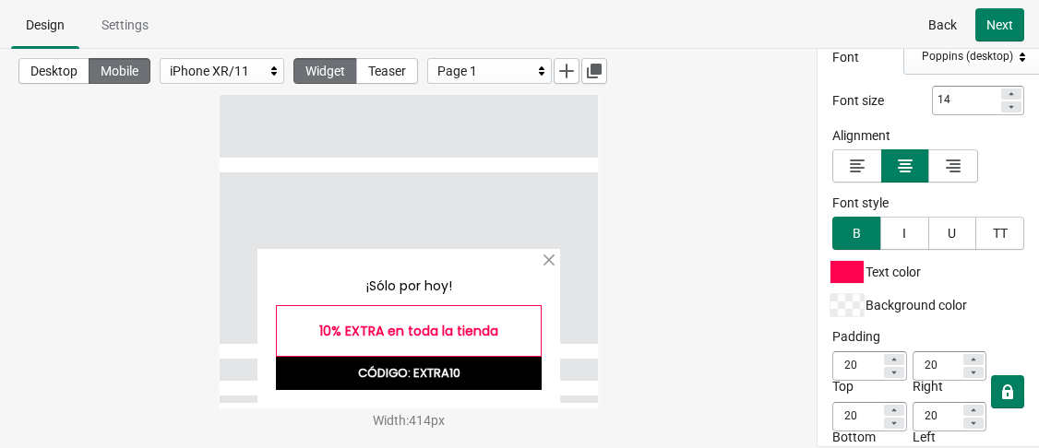
scroll to position [538, 0]
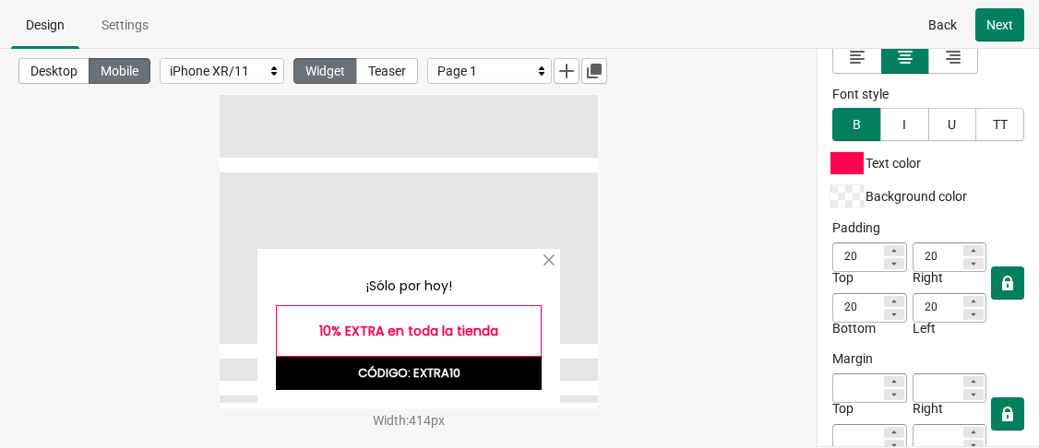
click at [888, 309] on icon at bounding box center [893, 314] width 11 height 11
type input "19"
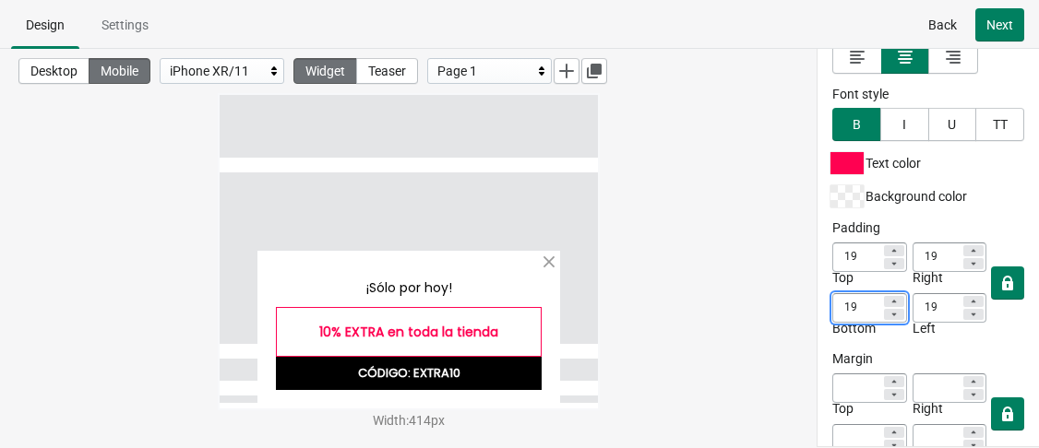
click at [888, 309] on icon at bounding box center [893, 314] width 11 height 11
type input "18"
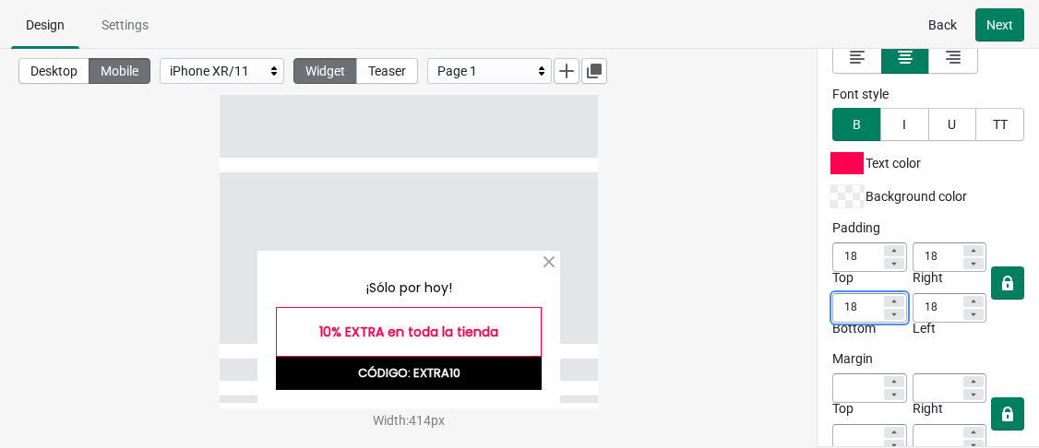
click at [888, 309] on icon at bounding box center [893, 314] width 11 height 11
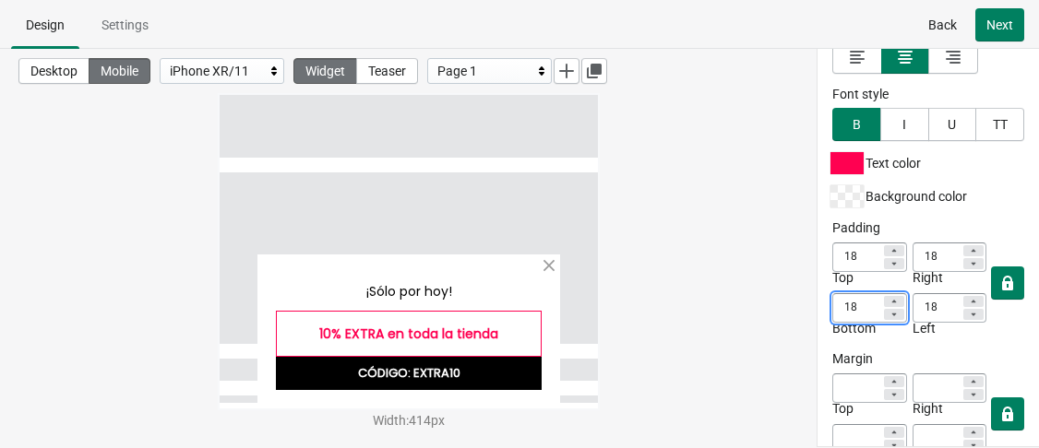
type input "17"
click at [888, 309] on icon at bounding box center [893, 314] width 11 height 11
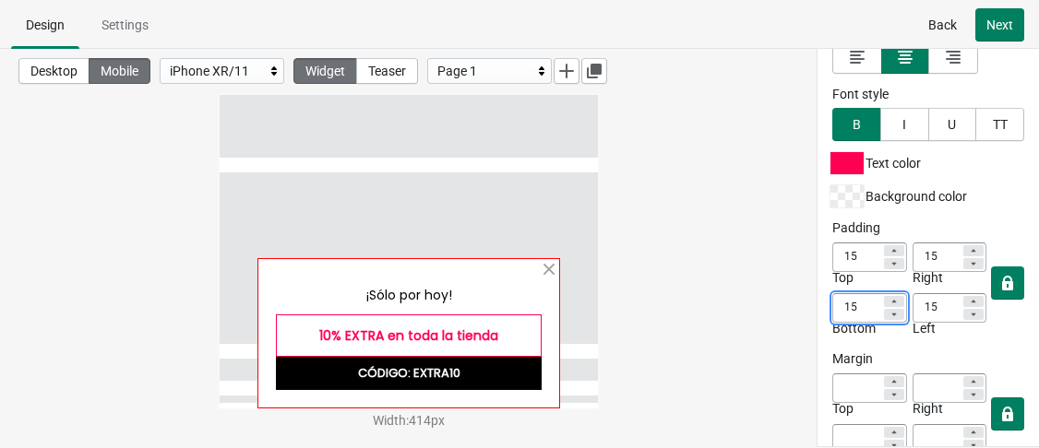
click at [546, 292] on div at bounding box center [407, 333] width 303 height 150
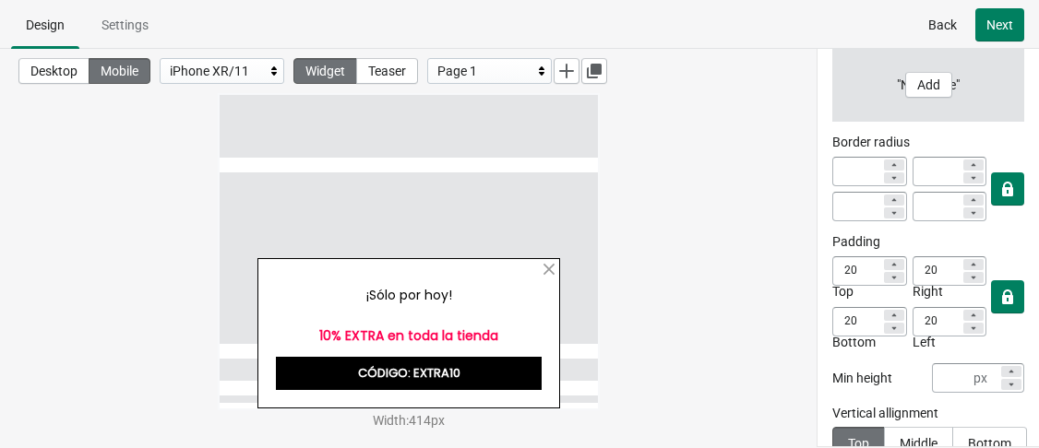
scroll to position [419, 0]
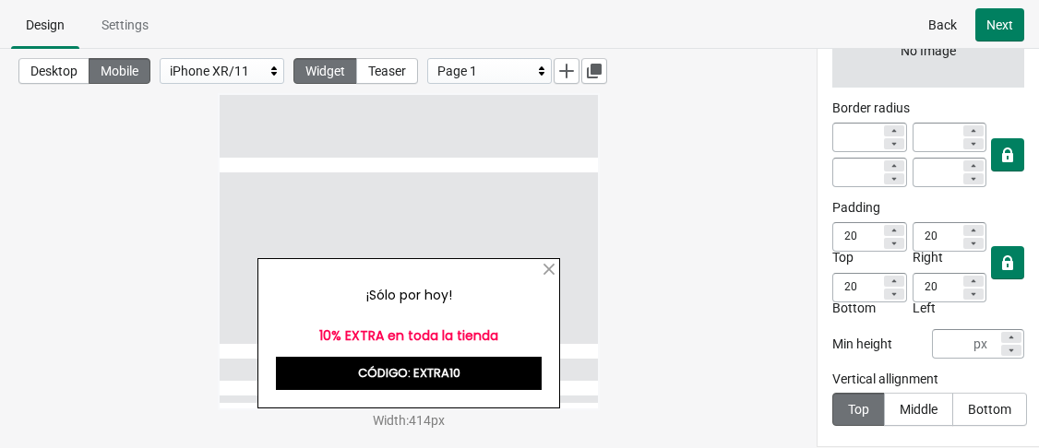
click at [891, 243] on icon at bounding box center [893, 244] width 5 height 3
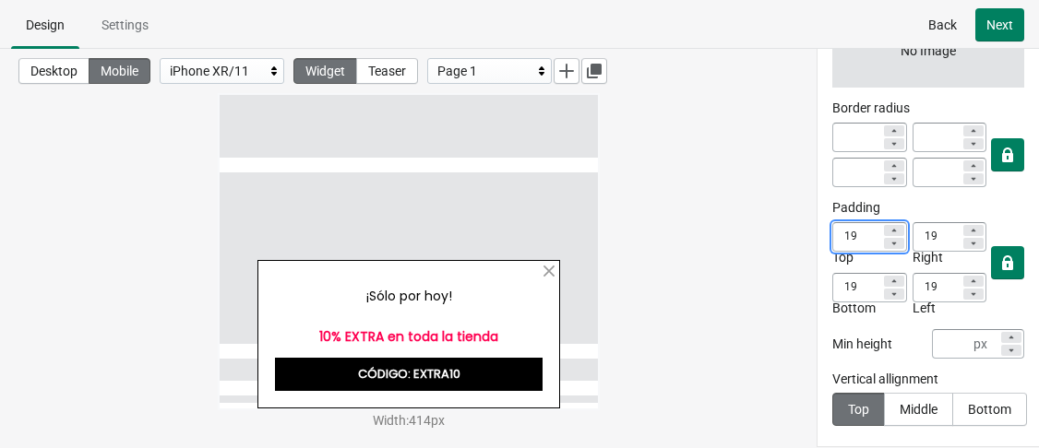
click at [891, 243] on icon at bounding box center [893, 244] width 5 height 3
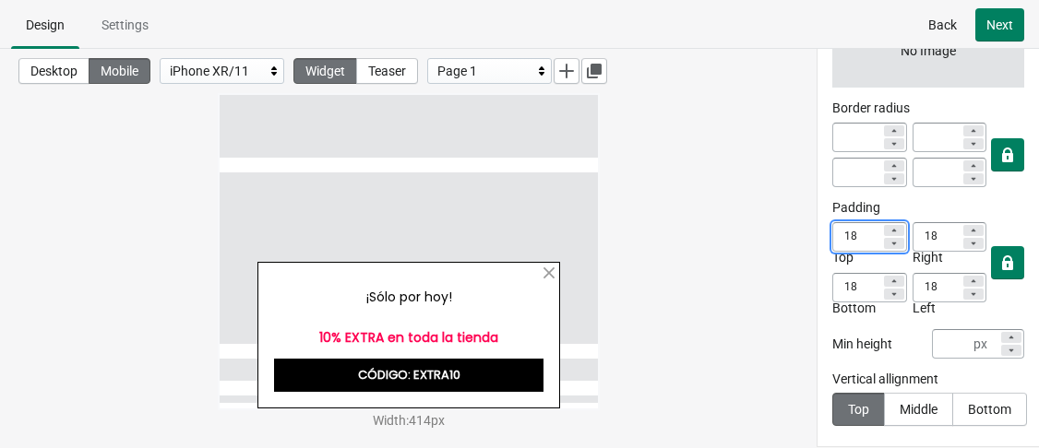
click at [891, 243] on icon at bounding box center [893, 244] width 5 height 3
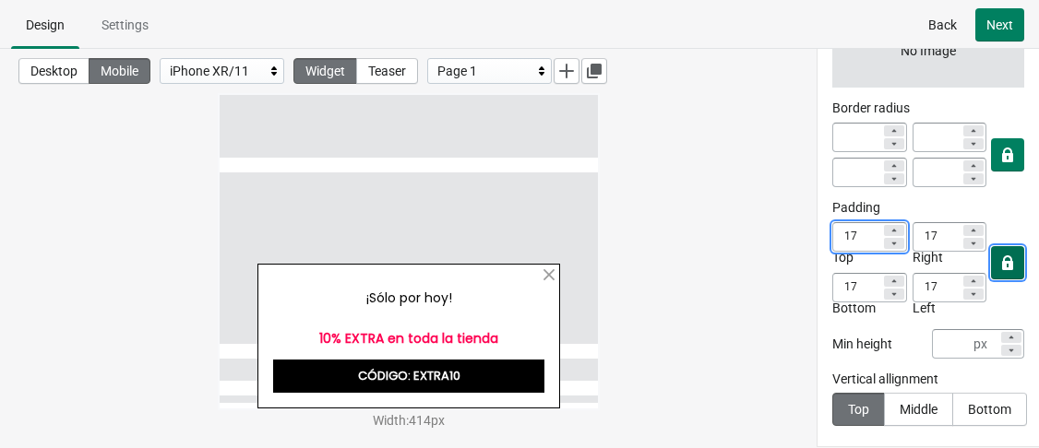
click at [991, 259] on button "button" at bounding box center [1007, 262] width 33 height 33
click at [968, 243] on icon at bounding box center [973, 243] width 11 height 11
click at [968, 232] on icon at bounding box center [973, 230] width 11 height 11
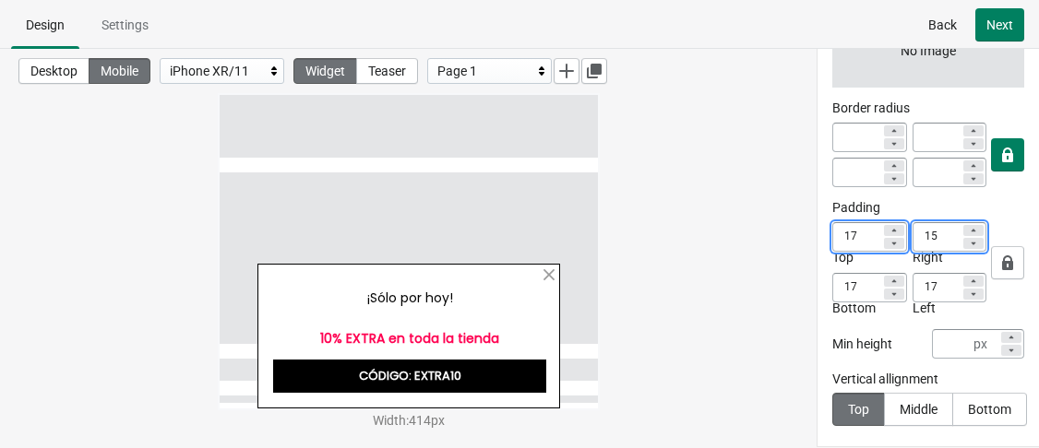
click at [968, 232] on icon at bounding box center [973, 230] width 11 height 11
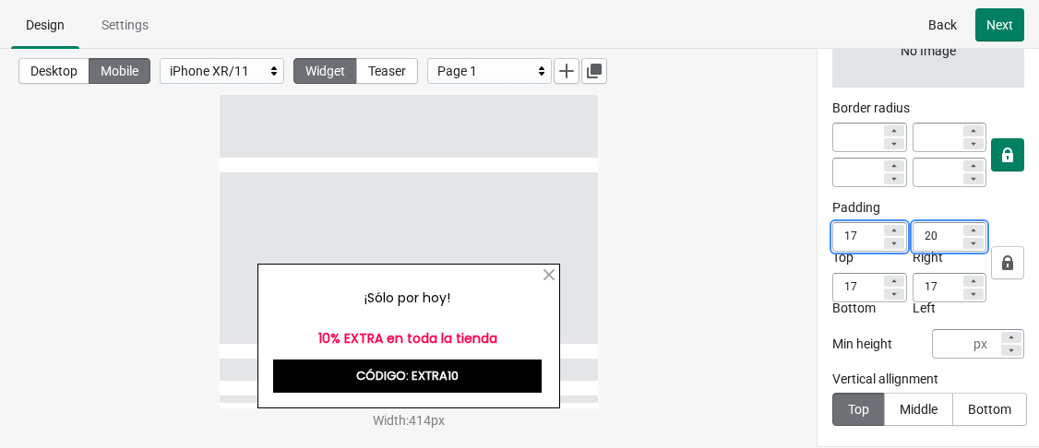
click at [968, 293] on icon at bounding box center [973, 294] width 11 height 11
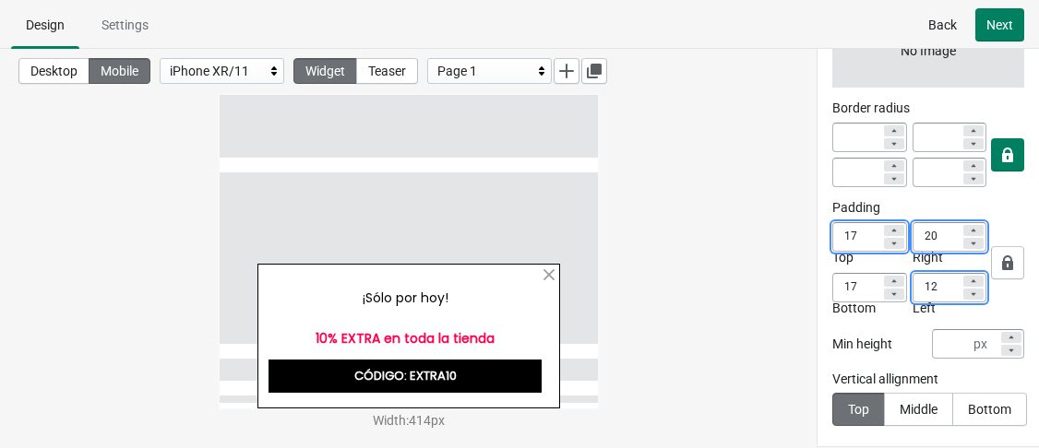
click at [968, 293] on icon at bounding box center [973, 294] width 11 height 11
click at [968, 276] on icon at bounding box center [973, 281] width 11 height 11
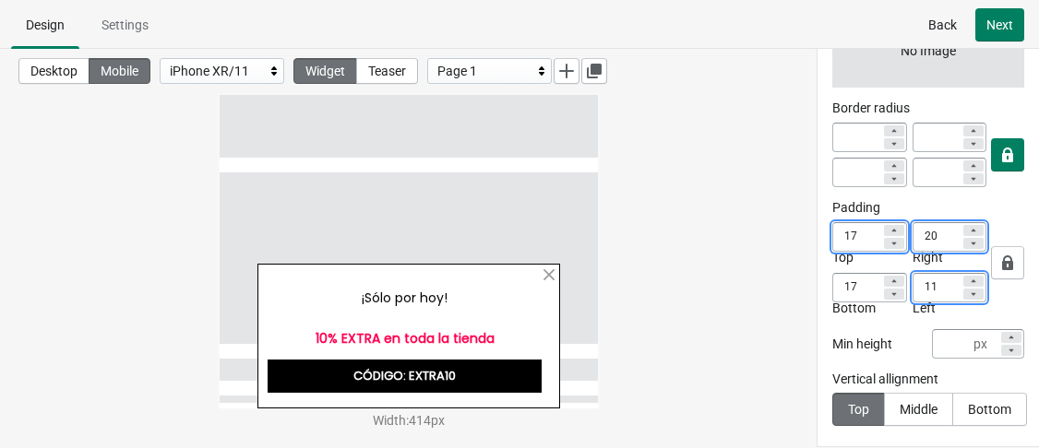
click at [968, 276] on icon at bounding box center [973, 281] width 11 height 11
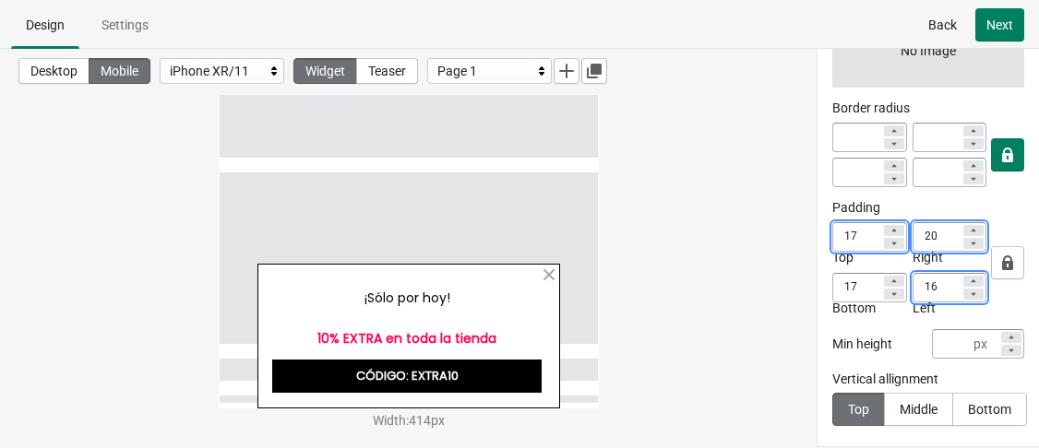
click at [968, 276] on icon at bounding box center [973, 281] width 11 height 11
click at [896, 291] on div at bounding box center [894, 294] width 20 height 11
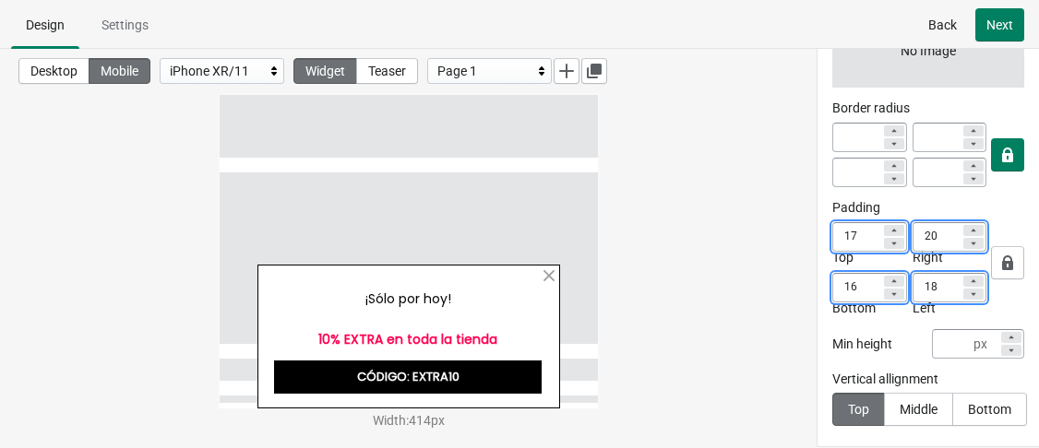
click at [894, 291] on div at bounding box center [894, 294] width 20 height 11
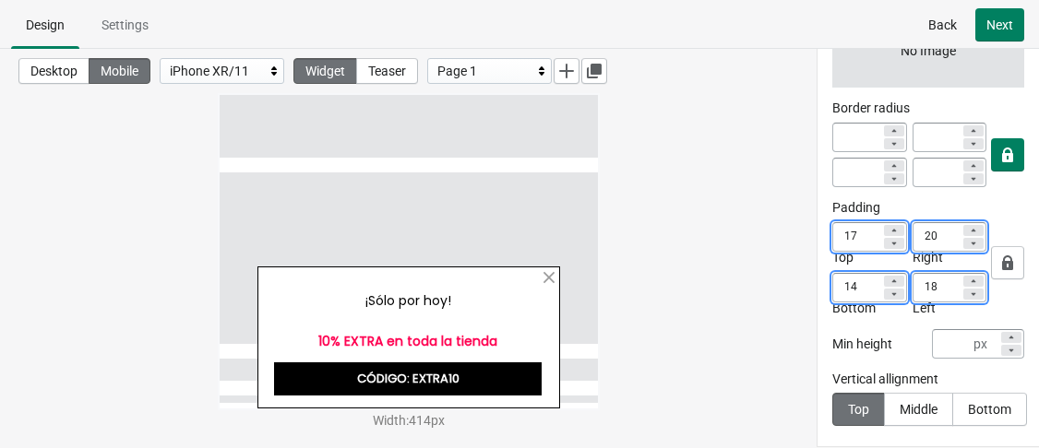
click at [894, 291] on div at bounding box center [894, 294] width 20 height 11
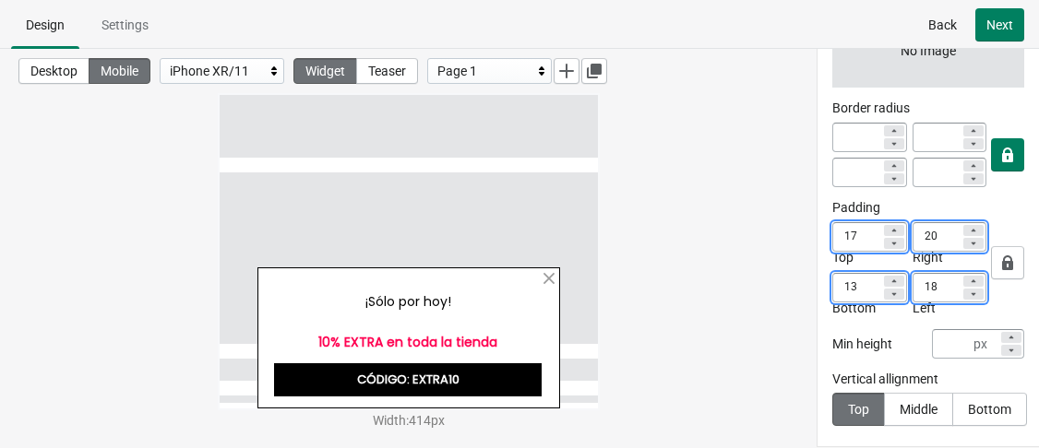
click at [894, 291] on div at bounding box center [894, 294] width 20 height 11
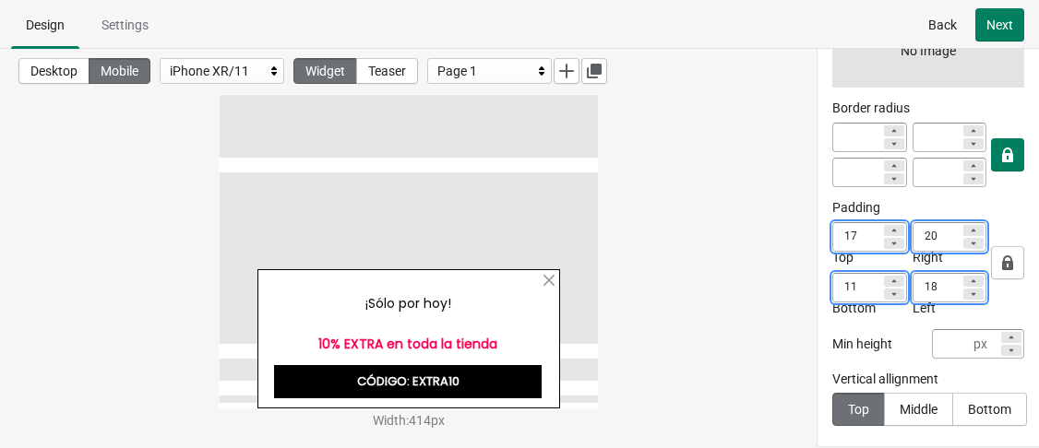
click at [894, 291] on div at bounding box center [894, 294] width 20 height 11
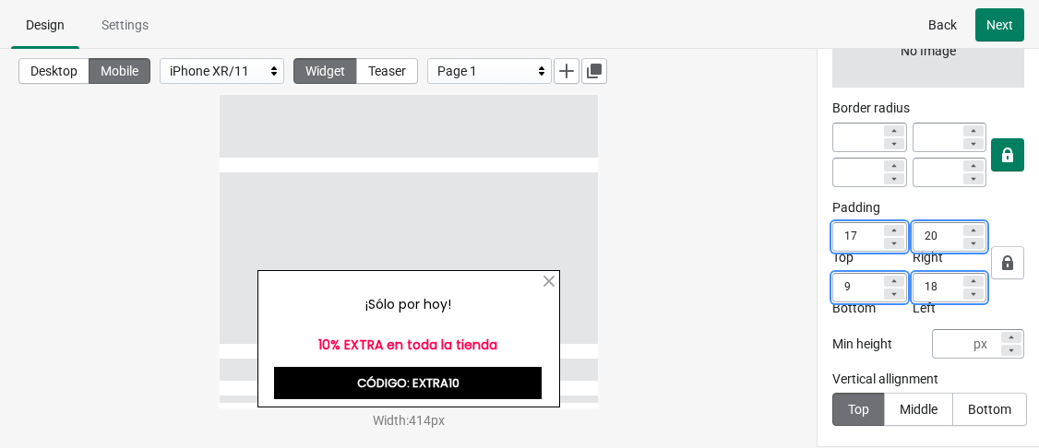
click at [894, 291] on div at bounding box center [894, 294] width 20 height 11
click at [888, 243] on icon at bounding box center [893, 243] width 11 height 11
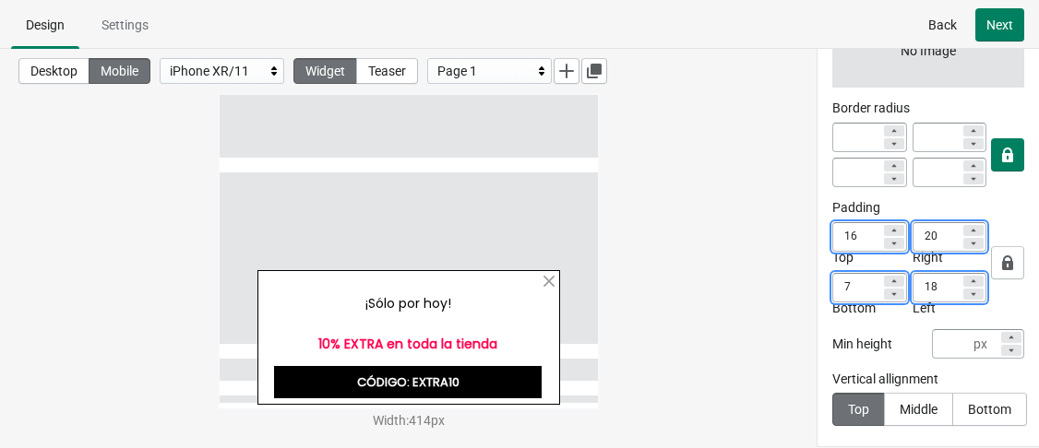
click at [888, 243] on icon at bounding box center [893, 243] width 11 height 11
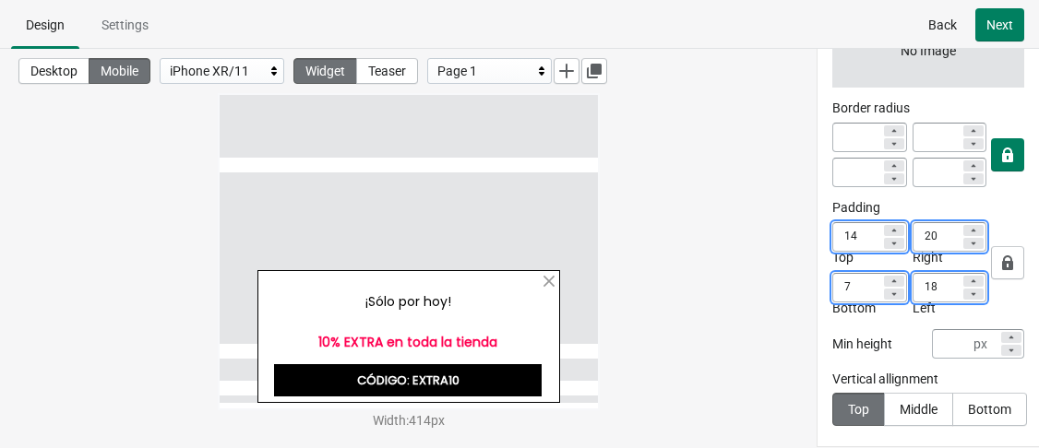
click at [888, 243] on icon at bounding box center [893, 243] width 11 height 11
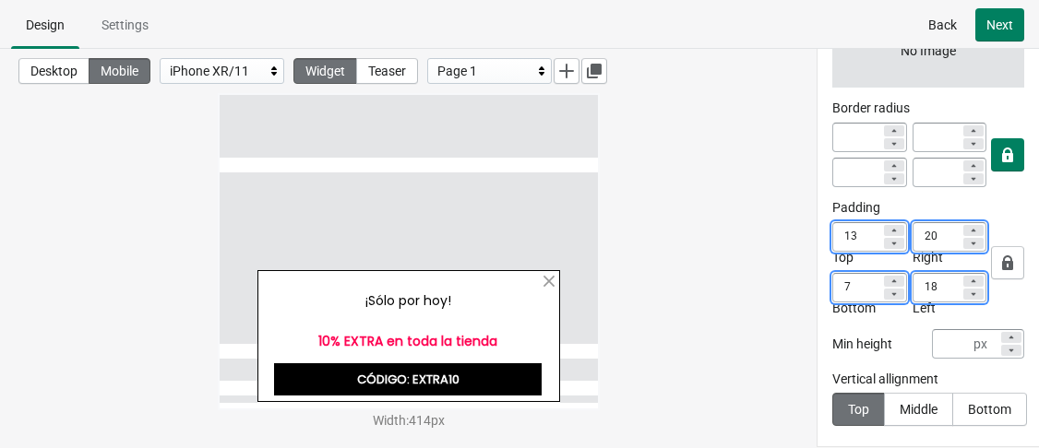
click at [888, 243] on icon at bounding box center [893, 243] width 11 height 11
